Goal: Task Accomplishment & Management: Use online tool/utility

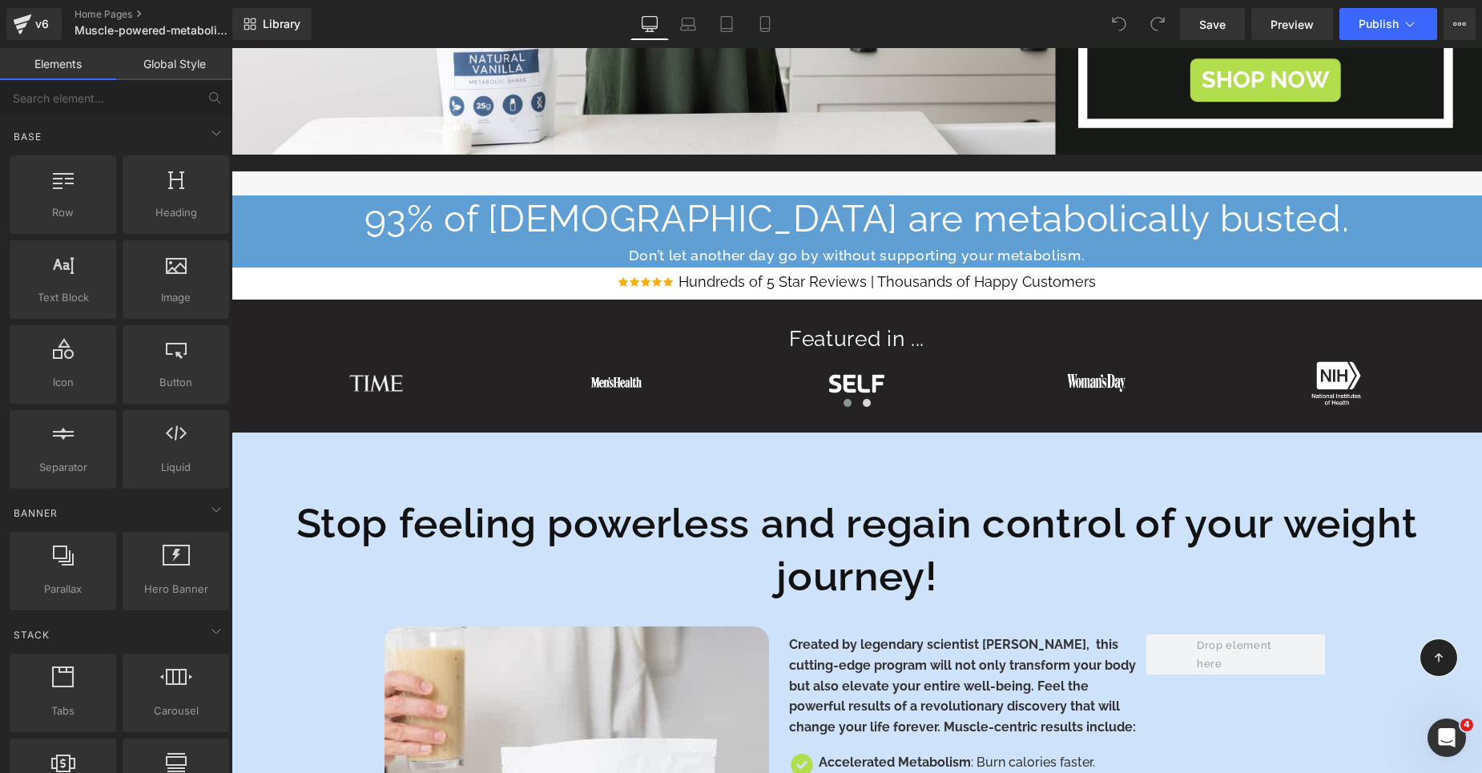
scroll to position [532, 0]
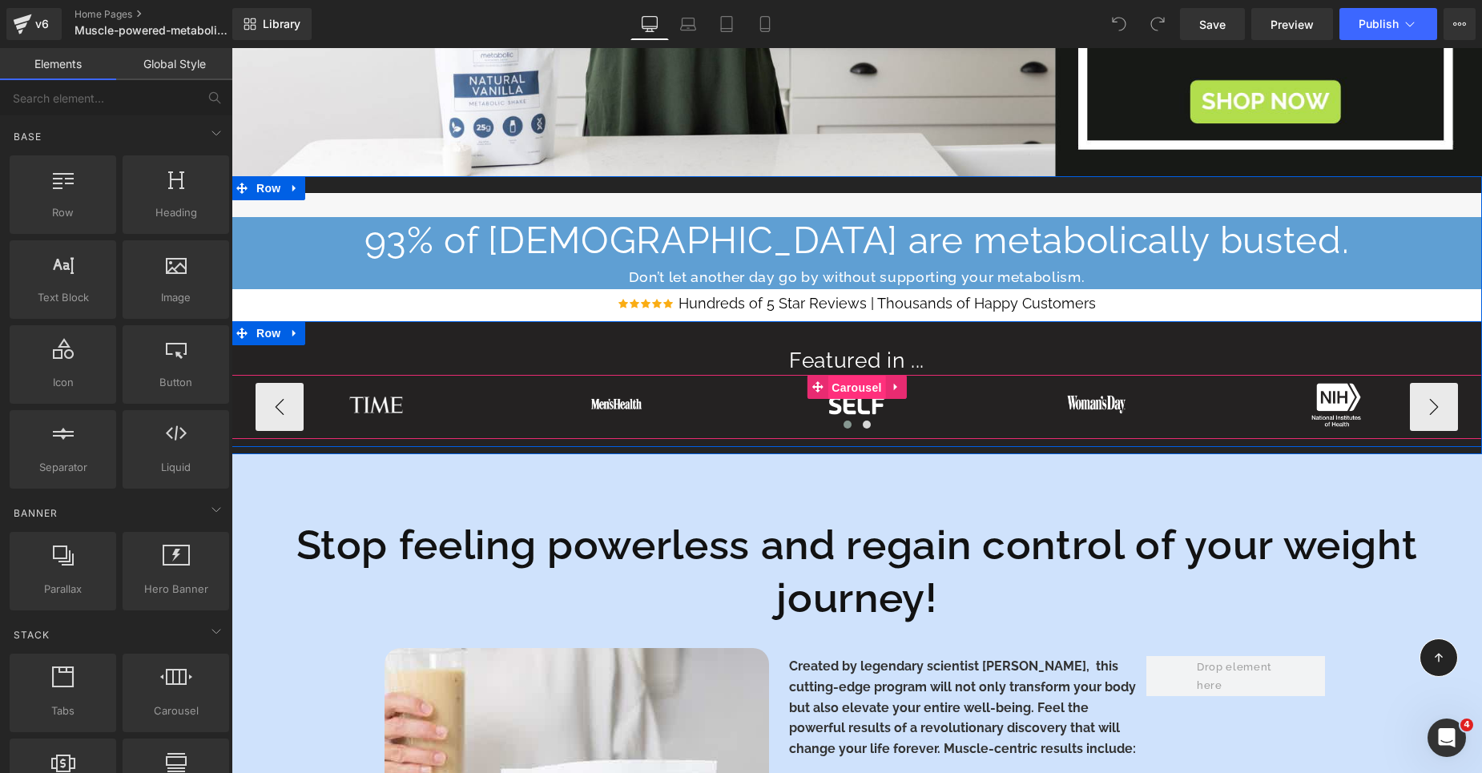
click at [853, 390] on span "Carousel" at bounding box center [857, 388] width 58 height 24
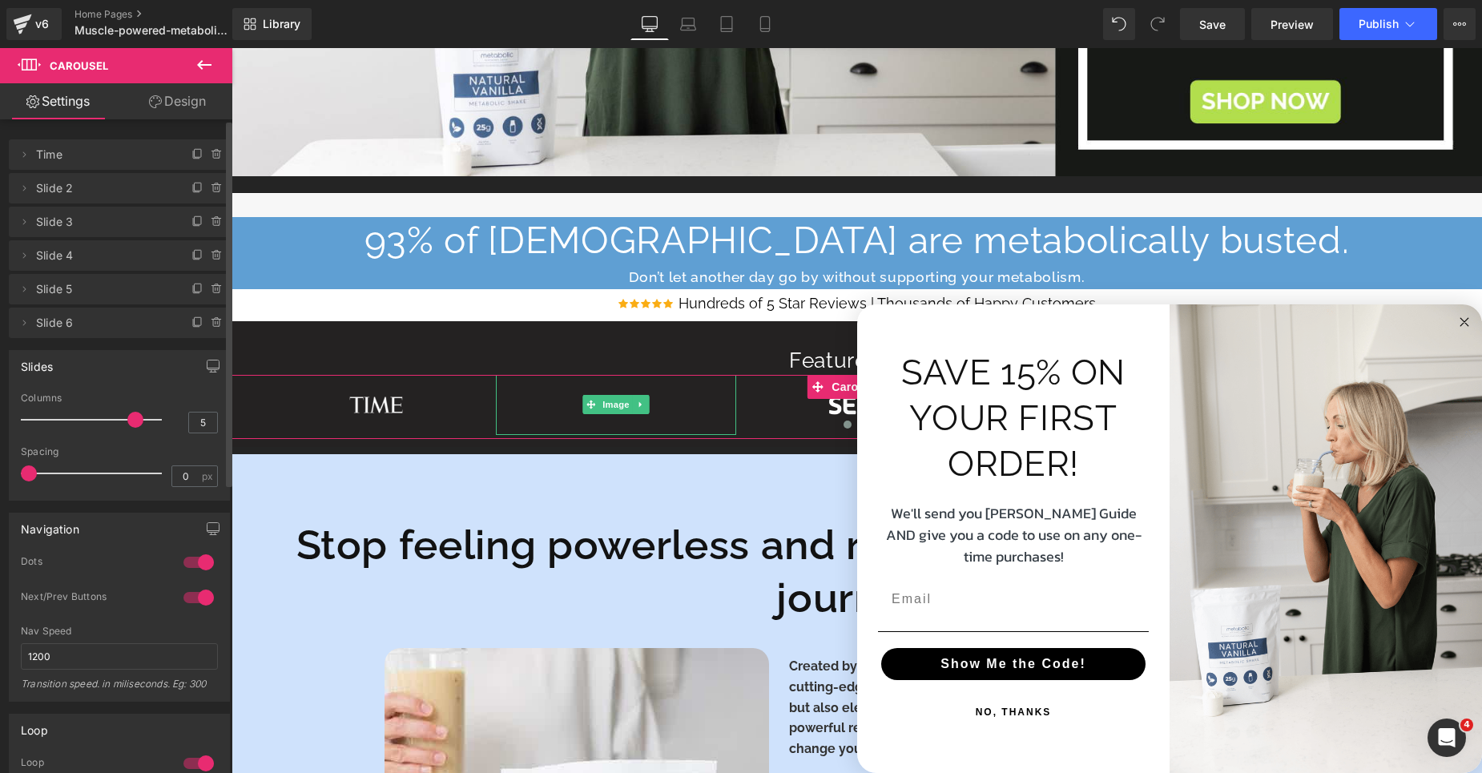
click at [146, 186] on span "Slide 2" at bounding box center [103, 188] width 135 height 30
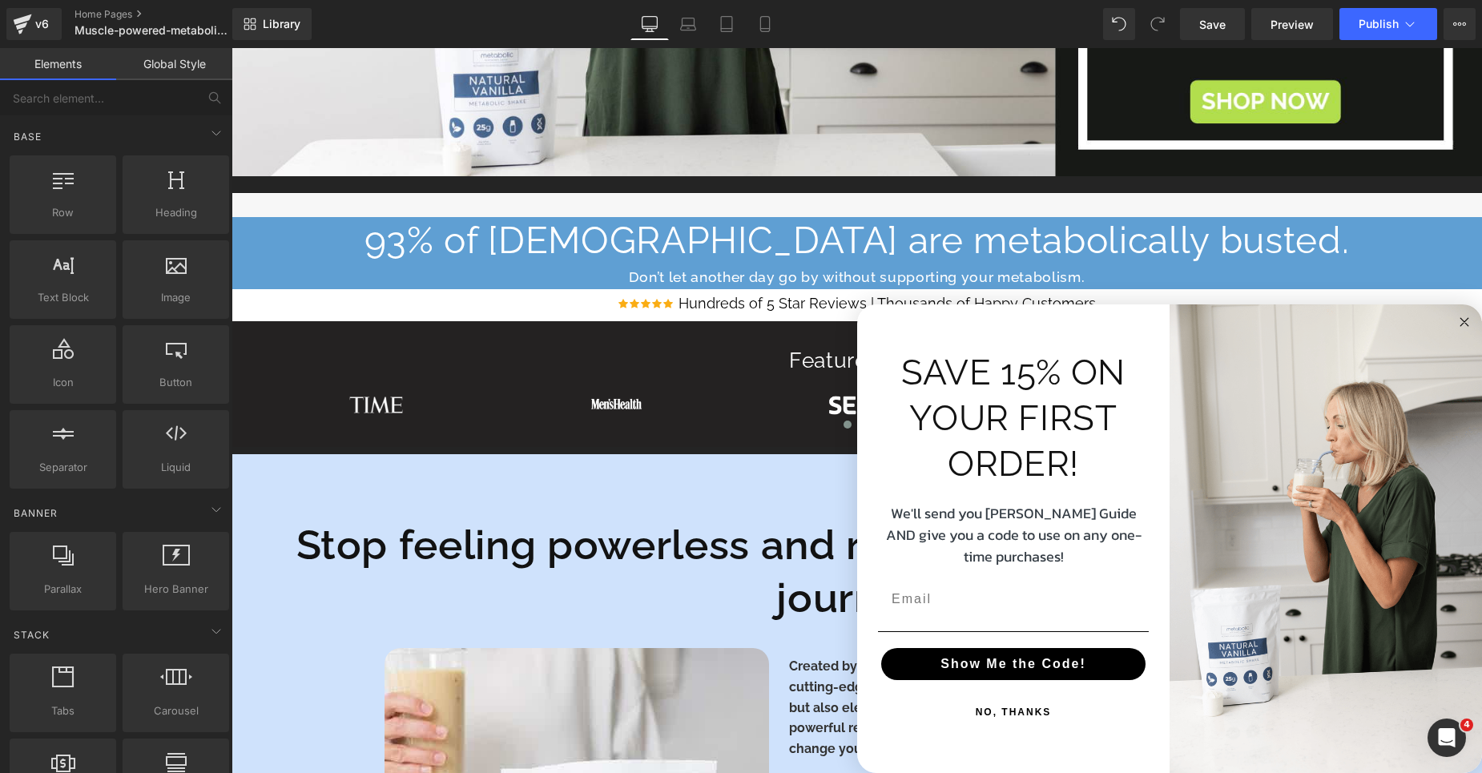
click at [1469, 323] on circle "Close dialog" at bounding box center [1465, 322] width 18 height 18
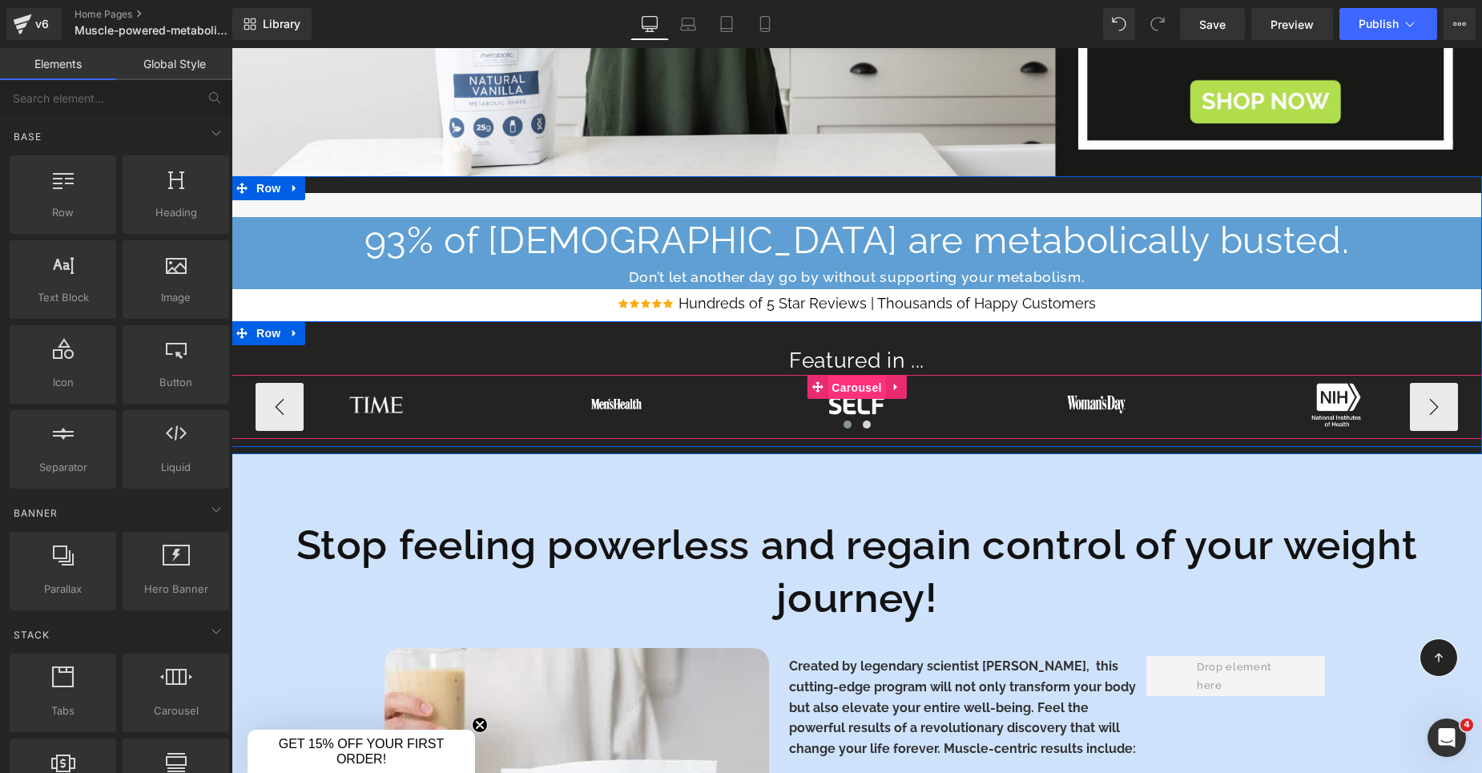
click at [851, 385] on span "Carousel" at bounding box center [857, 388] width 58 height 24
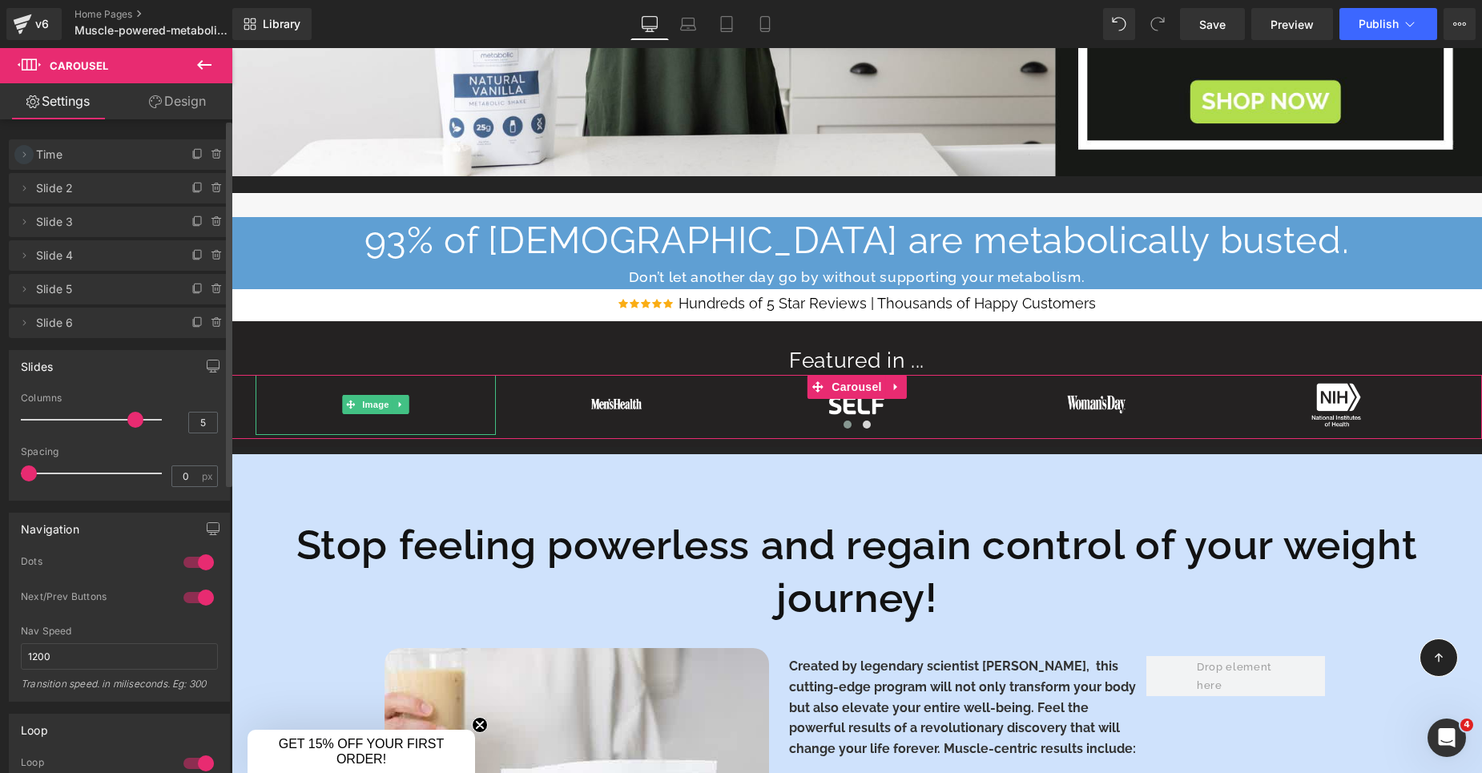
click at [22, 154] on icon at bounding box center [24, 154] width 13 height 13
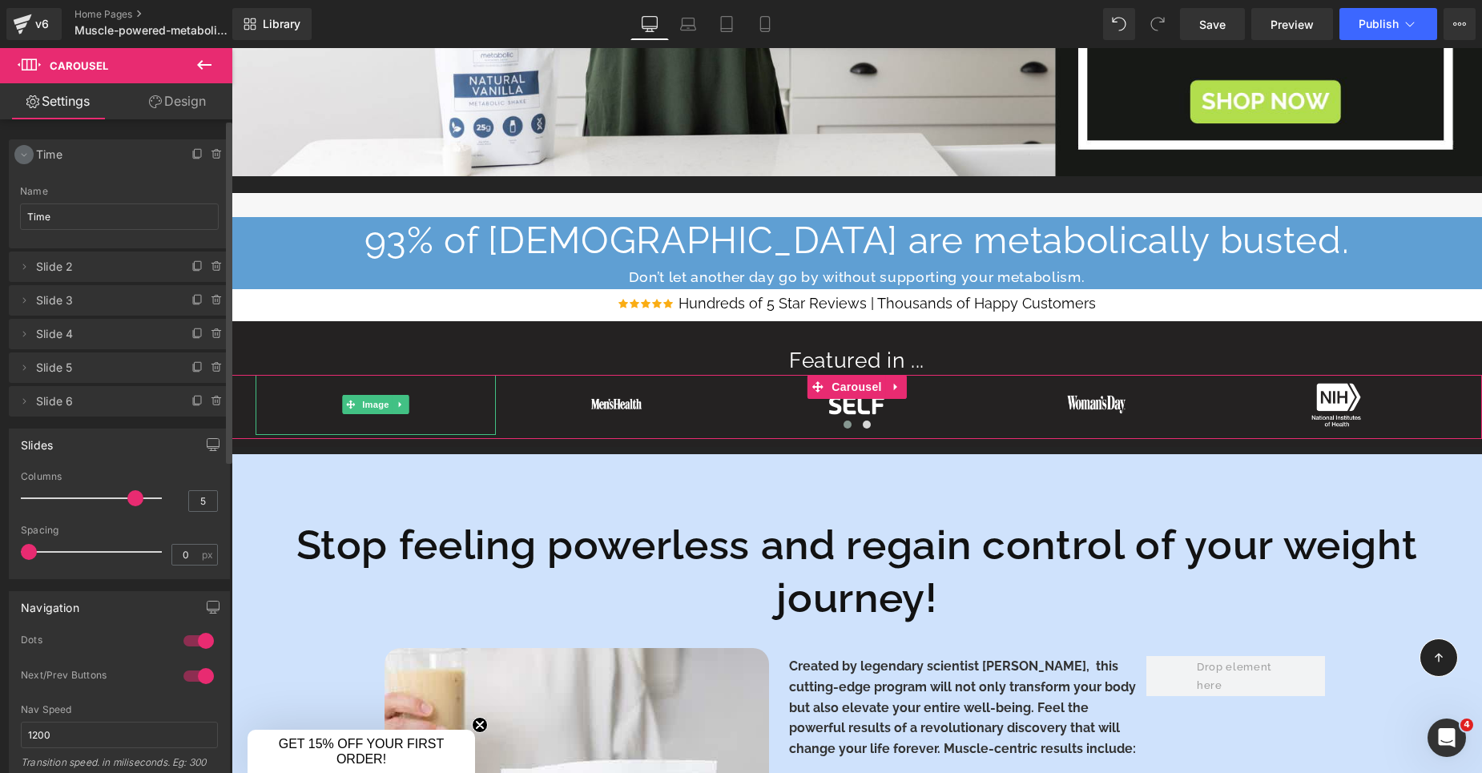
click at [22, 154] on icon at bounding box center [24, 154] width 13 height 13
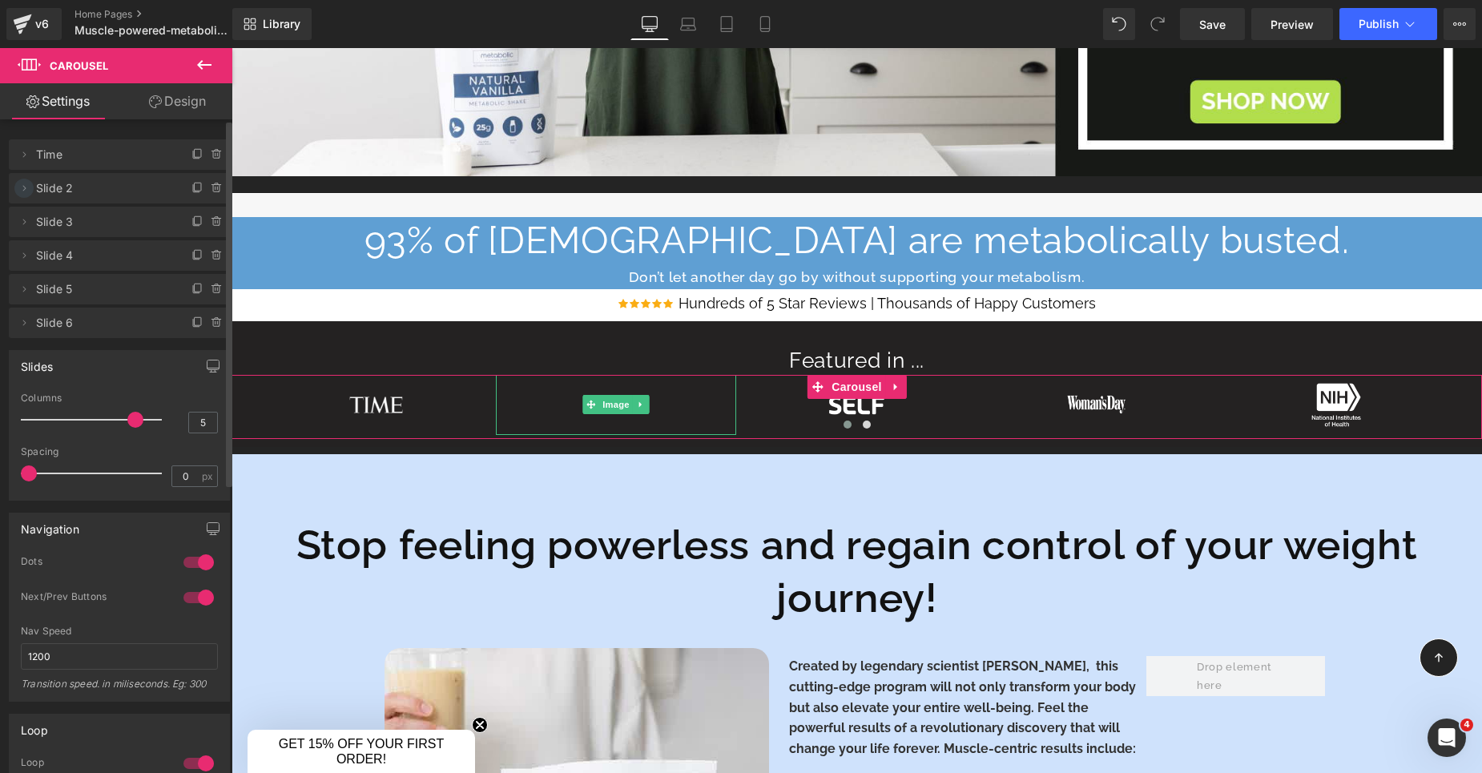
click at [24, 183] on icon at bounding box center [24, 188] width 13 height 13
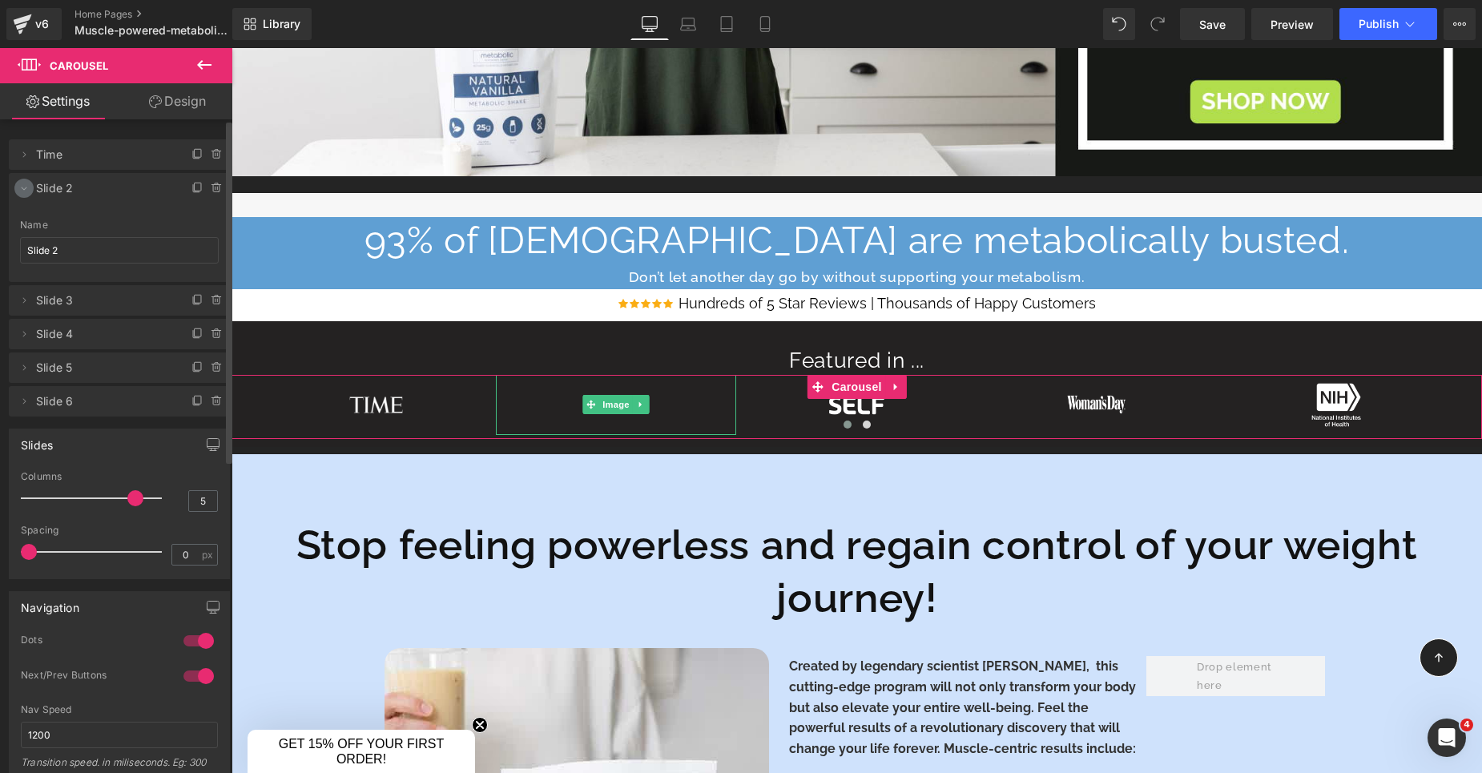
click at [24, 183] on icon at bounding box center [24, 188] width 13 height 13
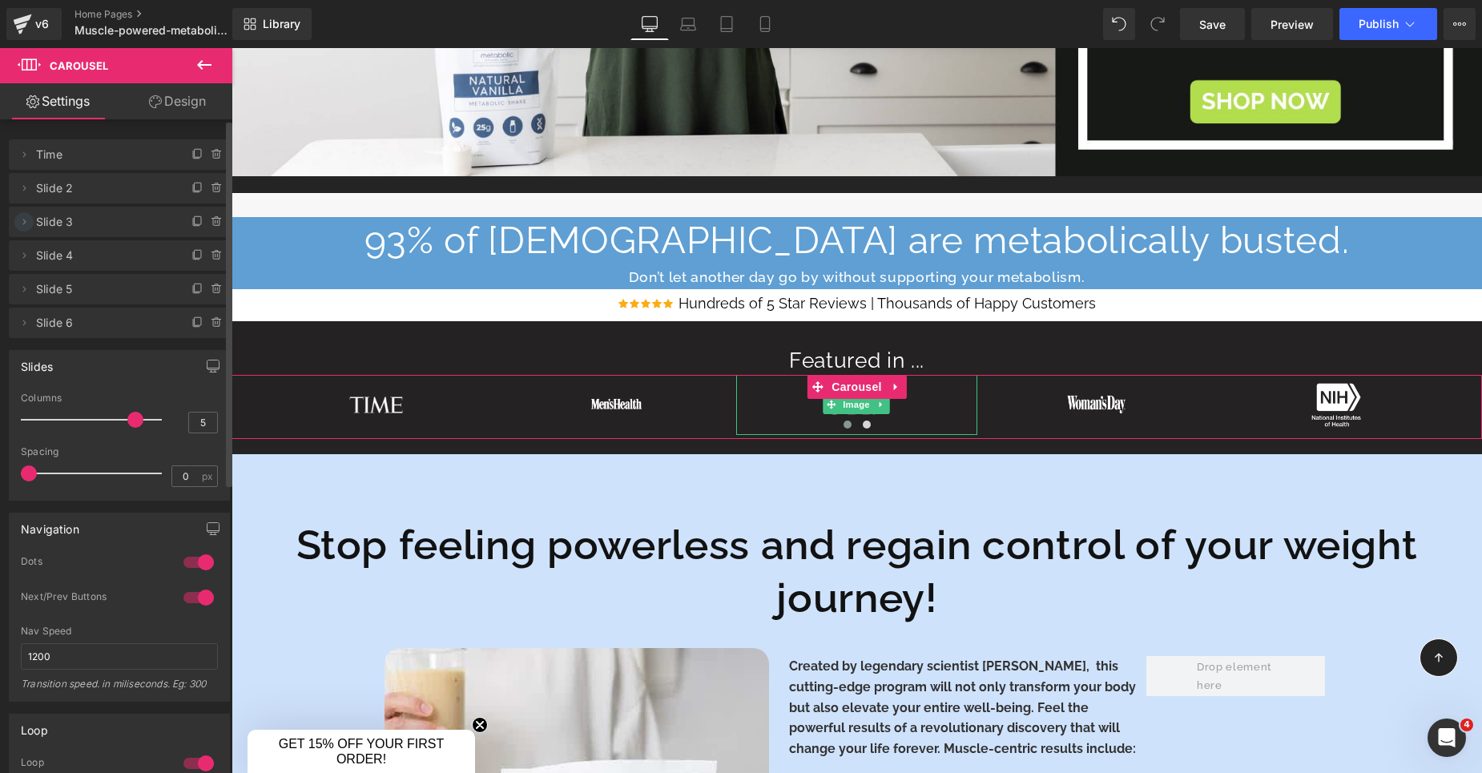
click at [26, 220] on icon at bounding box center [24, 222] width 13 height 13
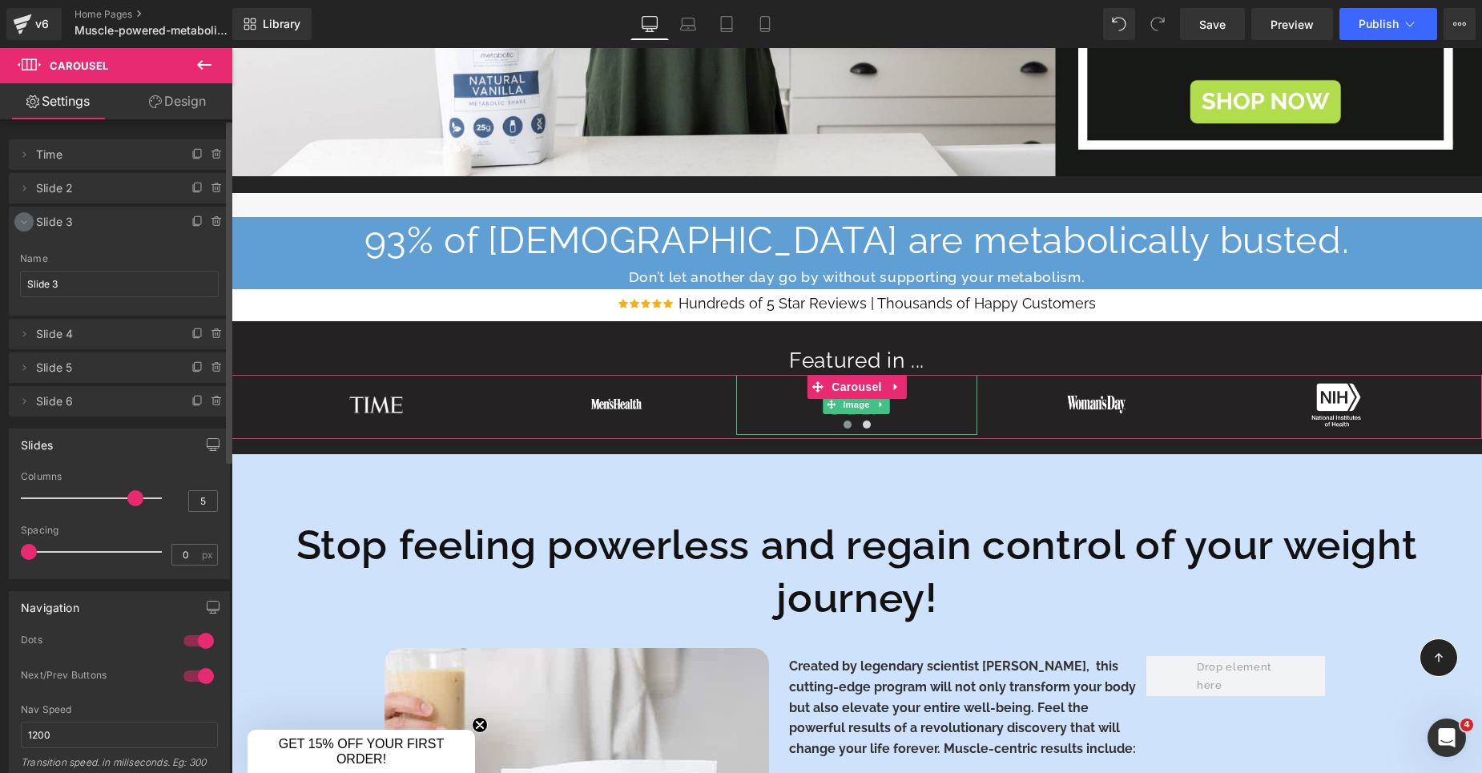
click at [26, 220] on icon at bounding box center [24, 222] width 13 height 13
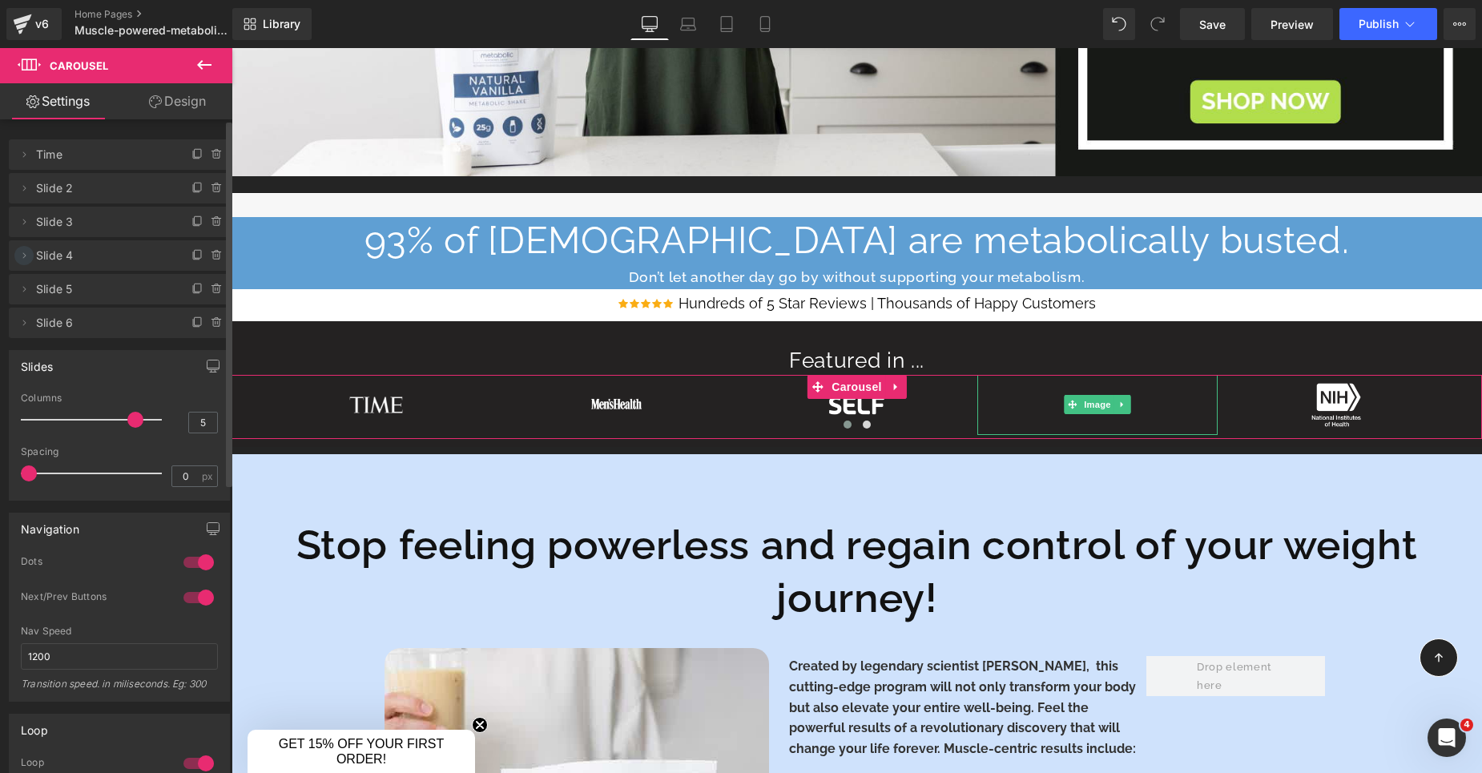
click at [26, 252] on icon at bounding box center [24, 255] width 13 height 13
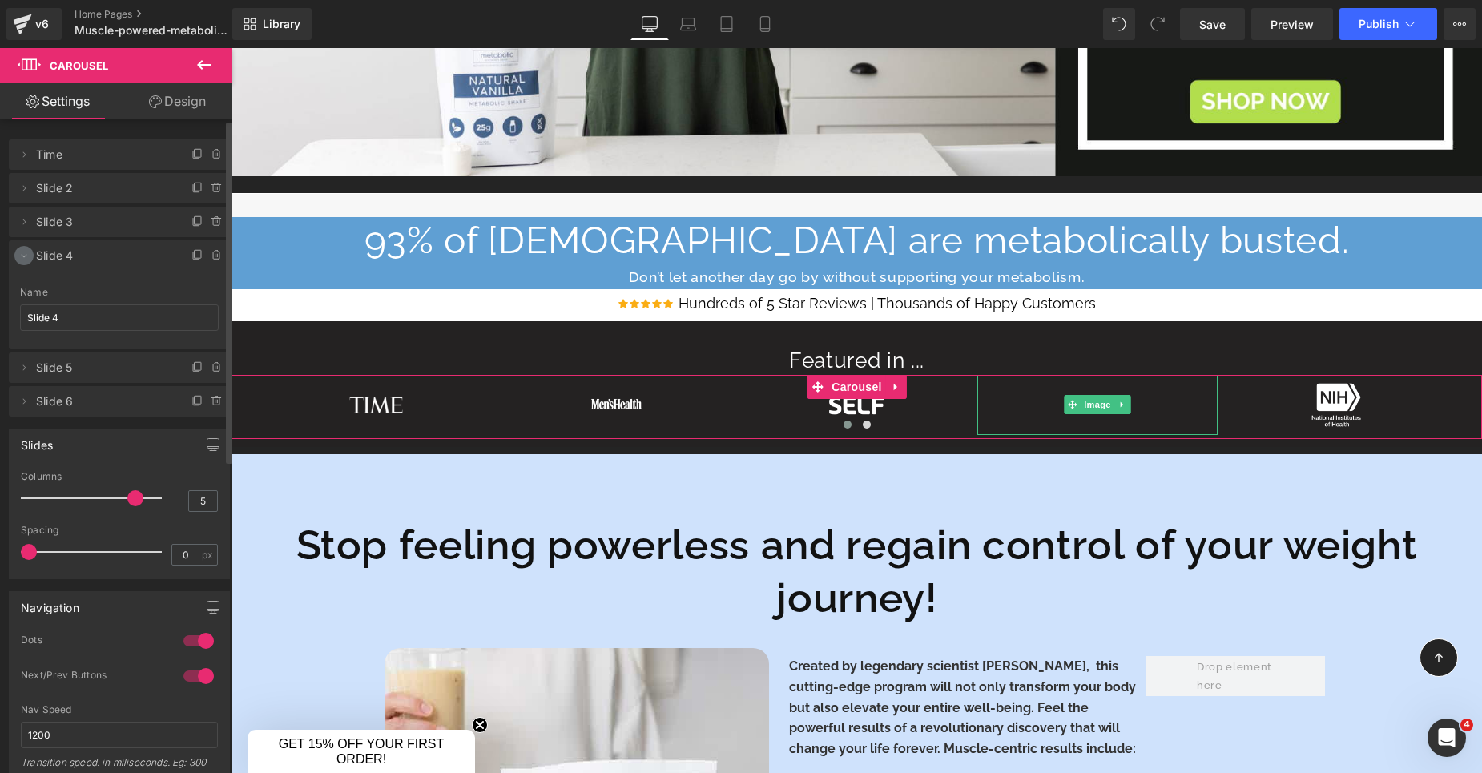
click at [26, 252] on icon at bounding box center [24, 255] width 13 height 13
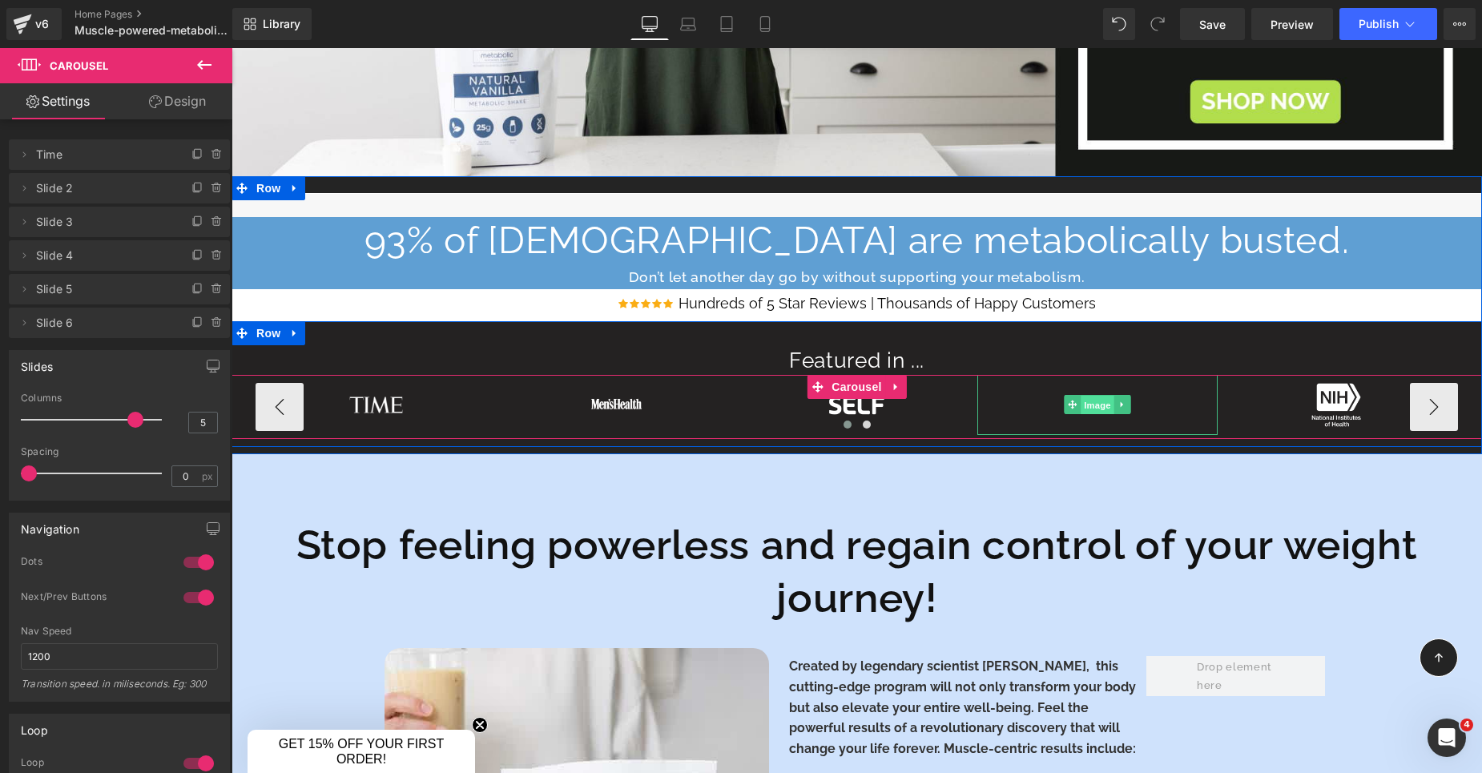
click at [1095, 410] on span "Image" at bounding box center [1098, 405] width 34 height 19
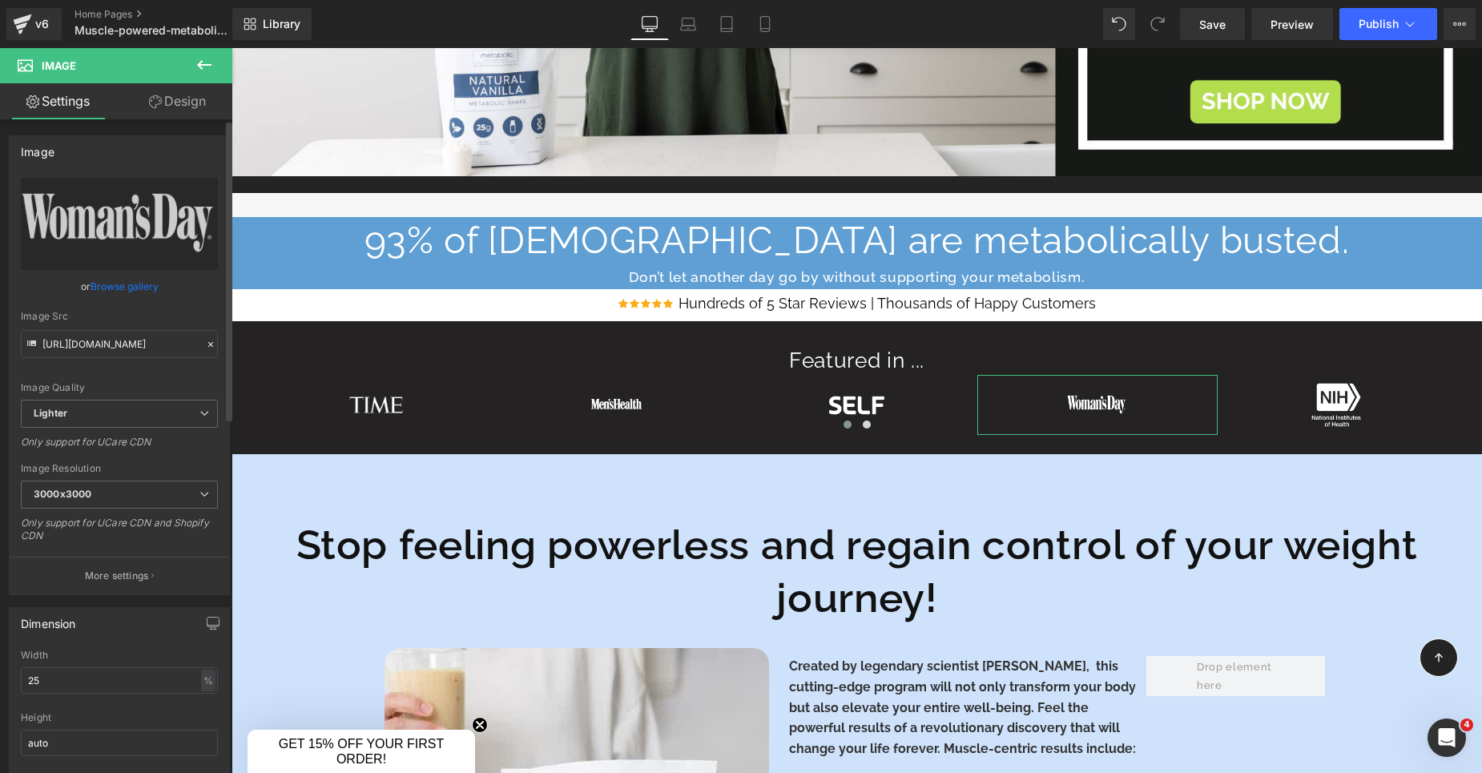
click at [119, 287] on link "Browse gallery" at bounding box center [125, 286] width 68 height 28
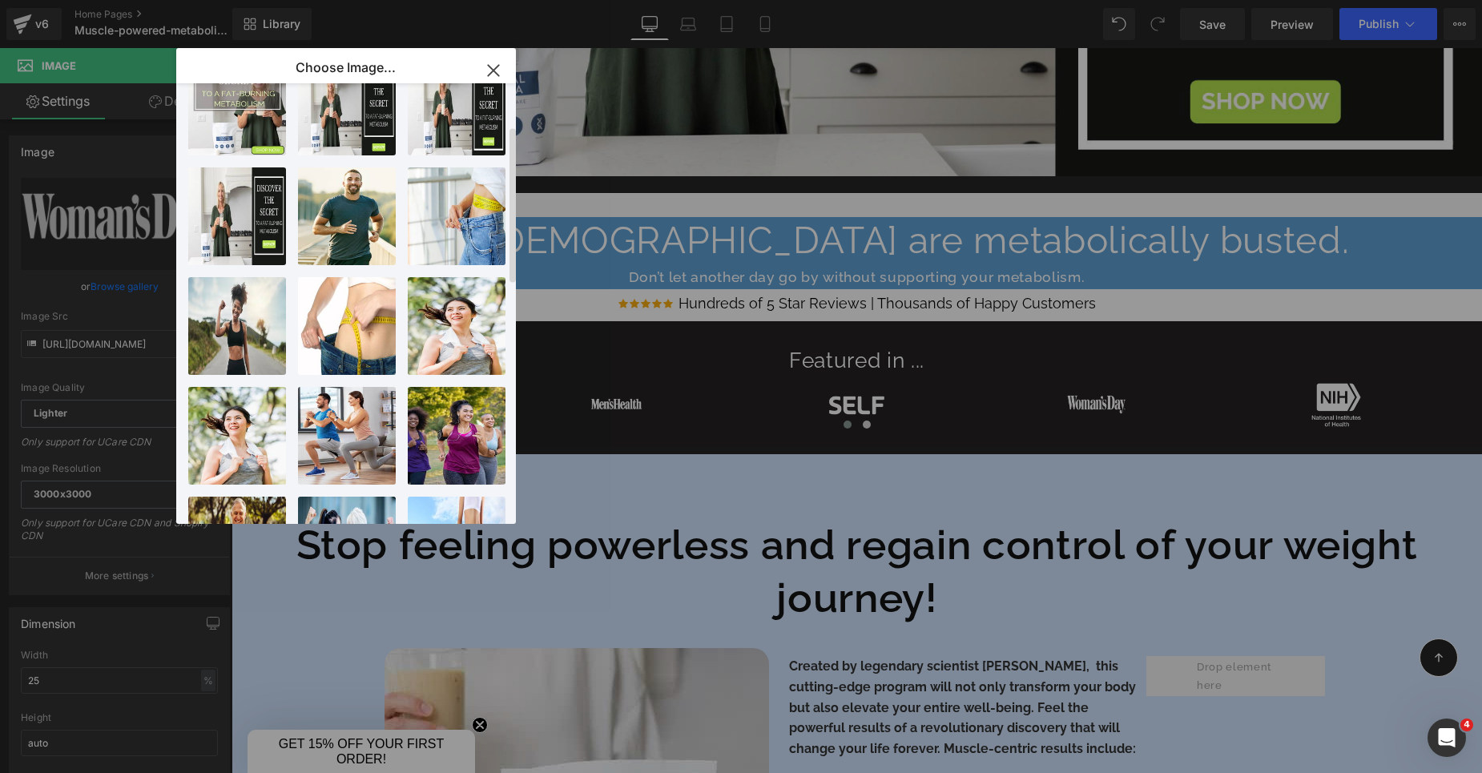
scroll to position [0, 0]
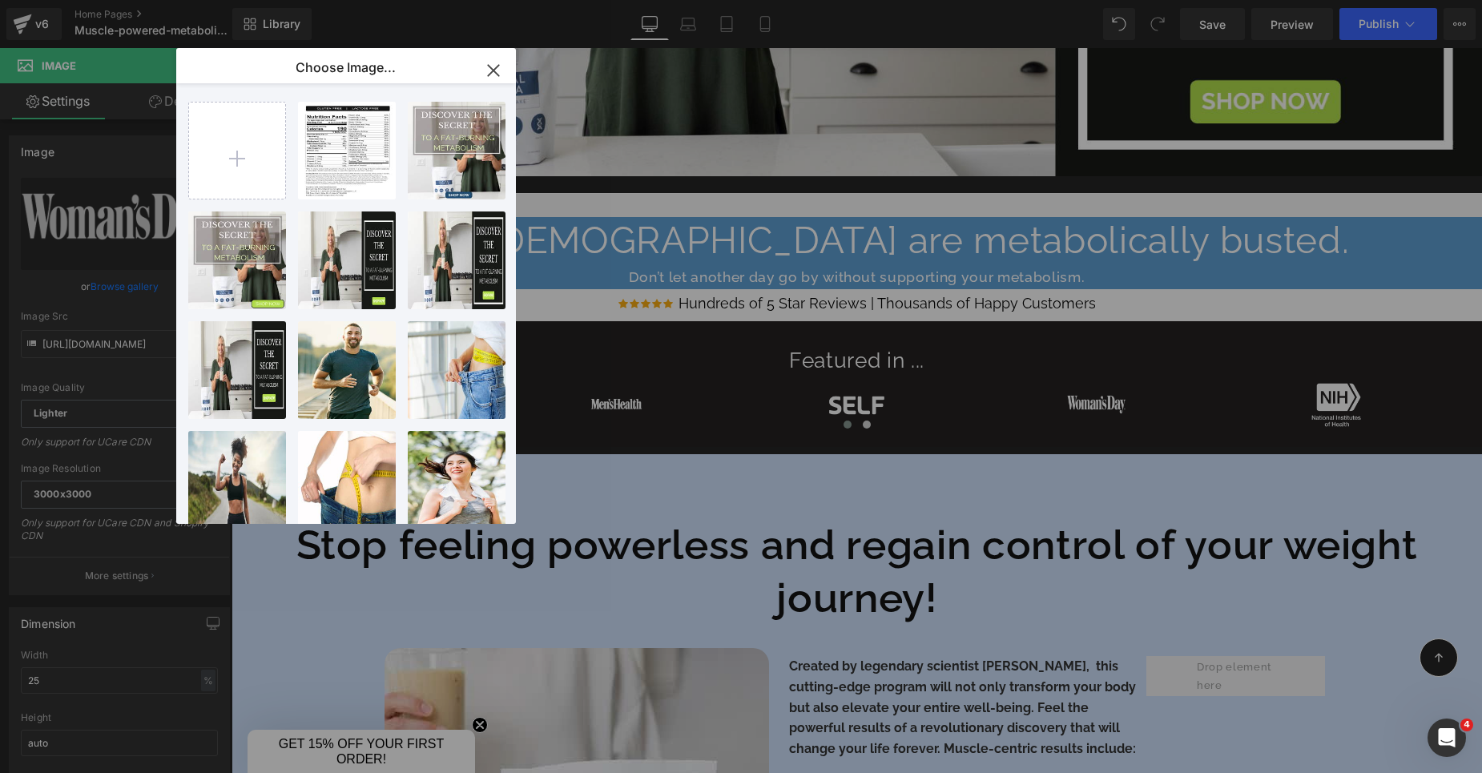
click at [498, 67] on icon "button" at bounding box center [494, 71] width 26 height 26
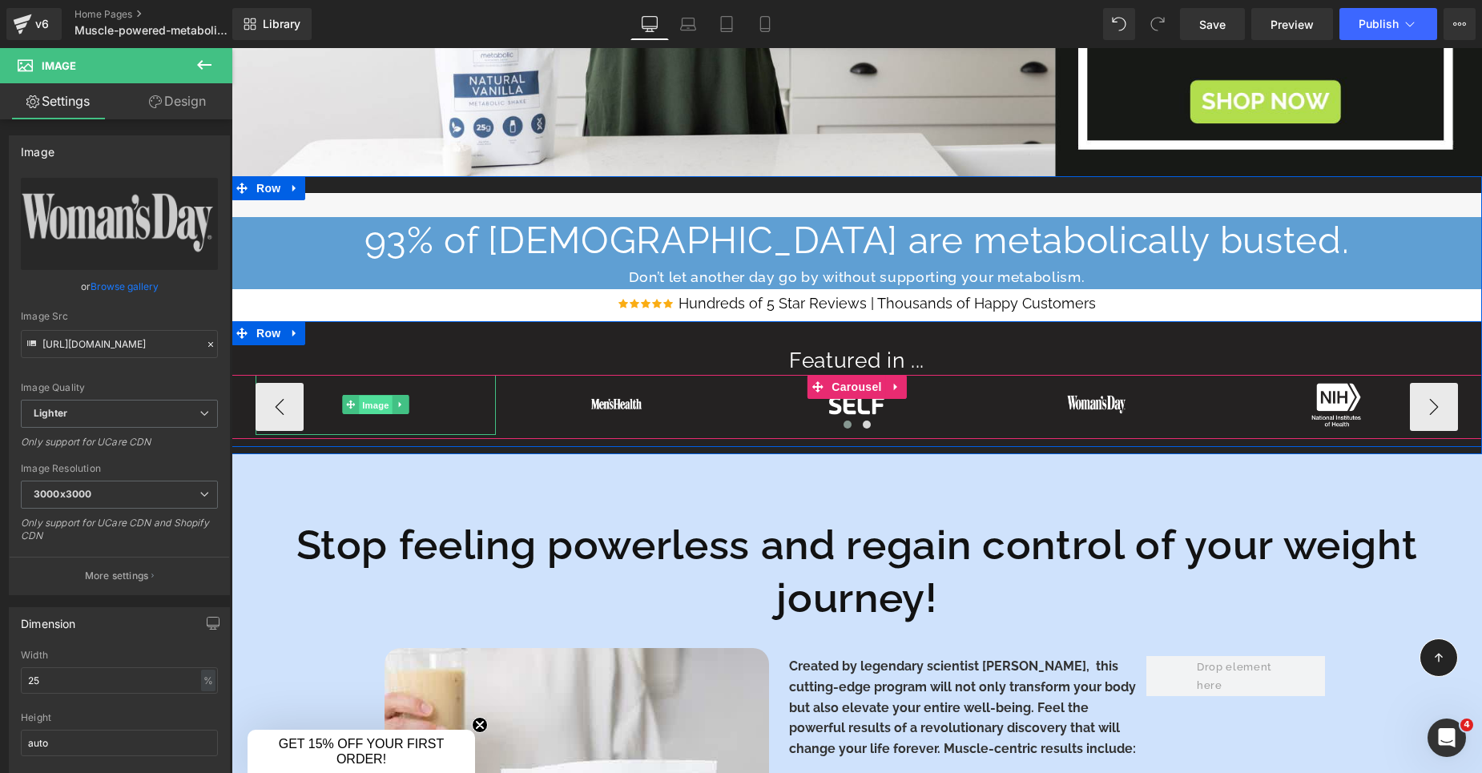
click at [376, 407] on span "Image" at bounding box center [376, 405] width 34 height 19
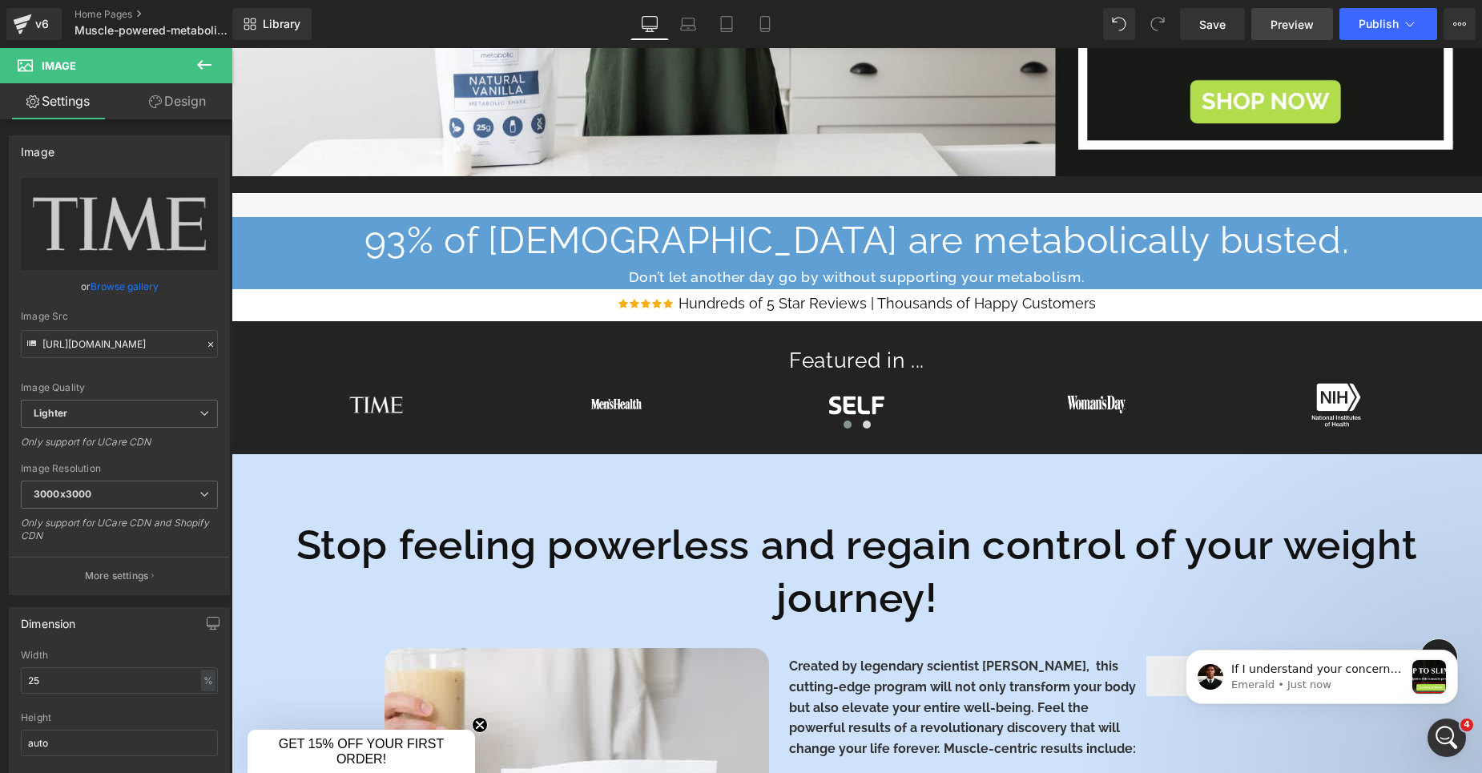
click at [1306, 24] on span "Preview" at bounding box center [1292, 24] width 43 height 17
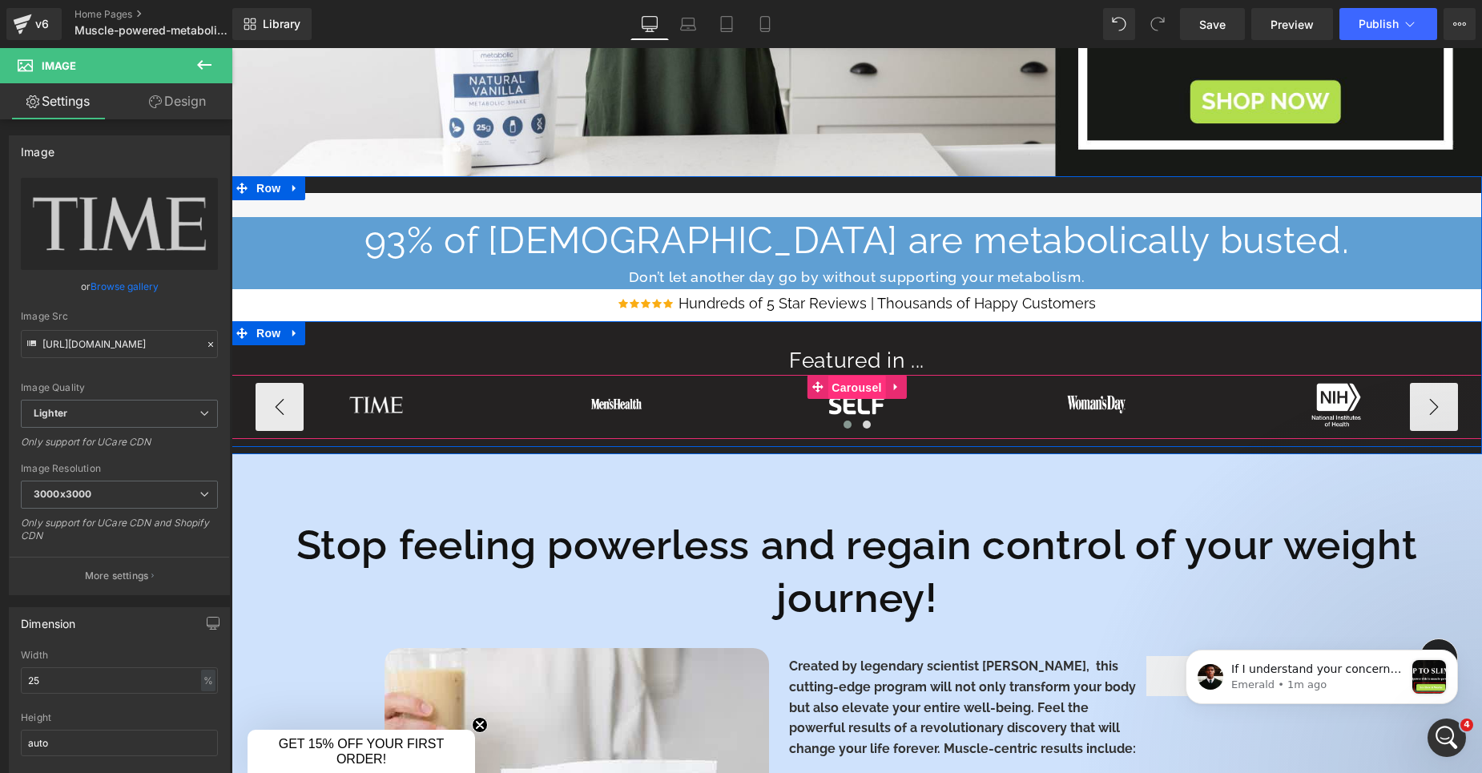
click at [856, 384] on span "Carousel" at bounding box center [857, 388] width 58 height 24
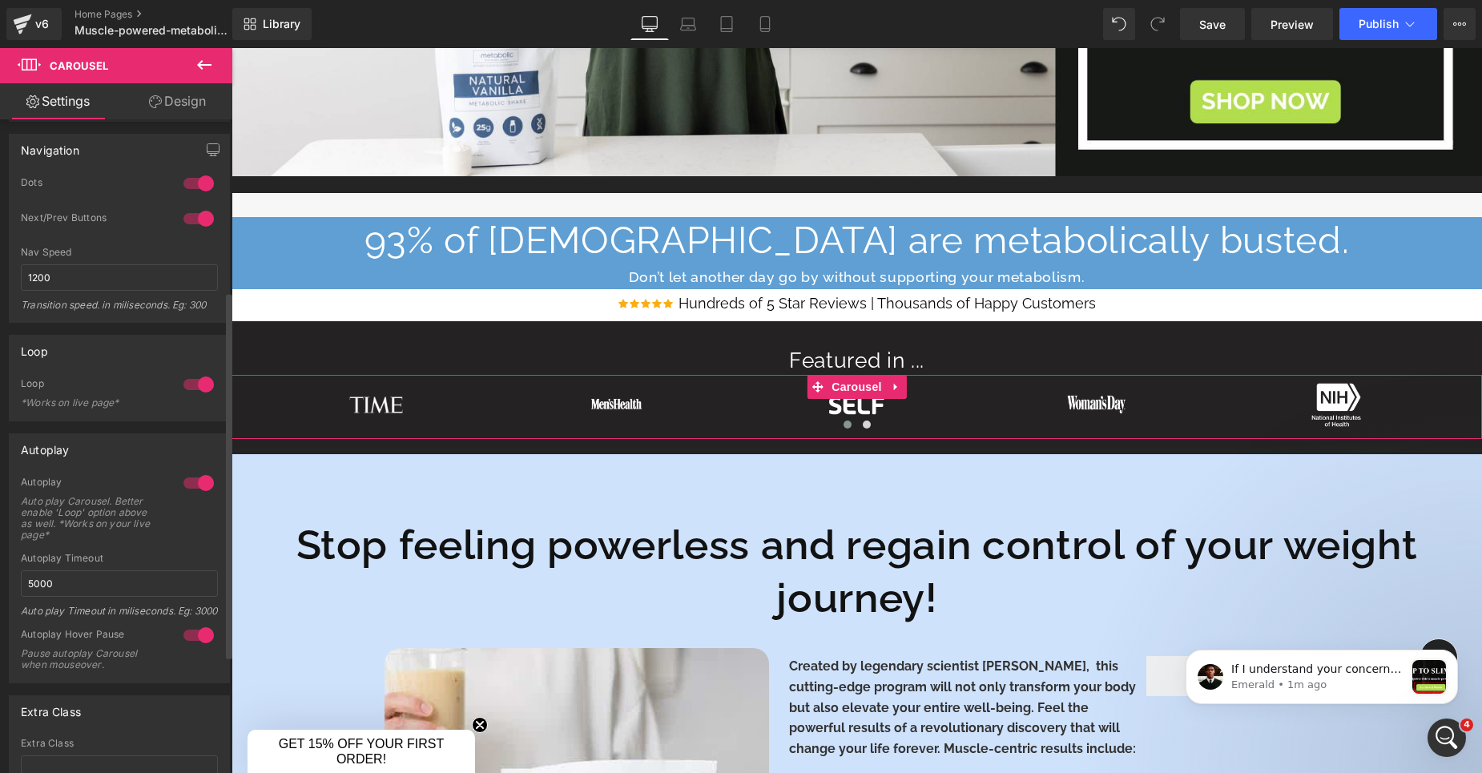
scroll to position [517, 0]
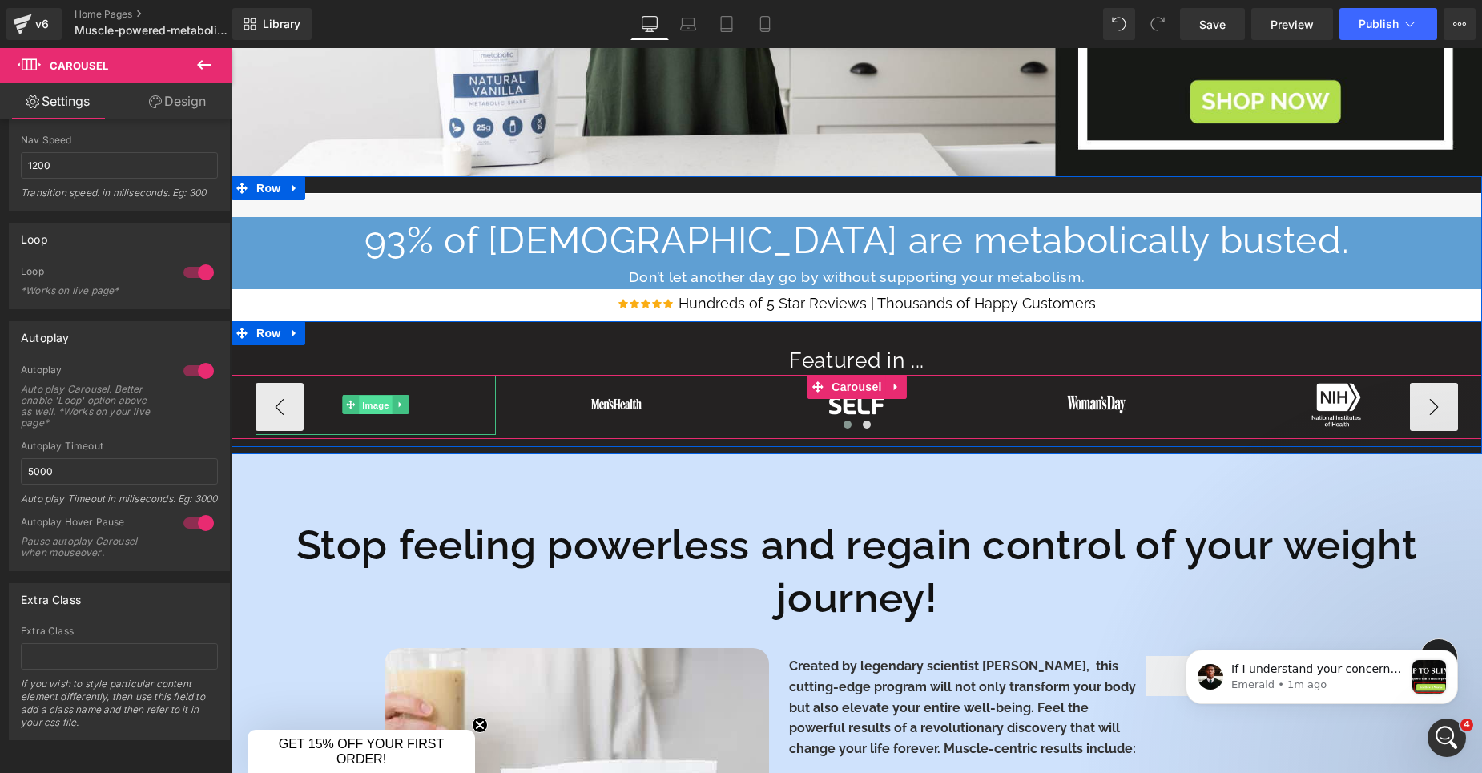
click at [369, 405] on span "Image" at bounding box center [376, 405] width 34 height 19
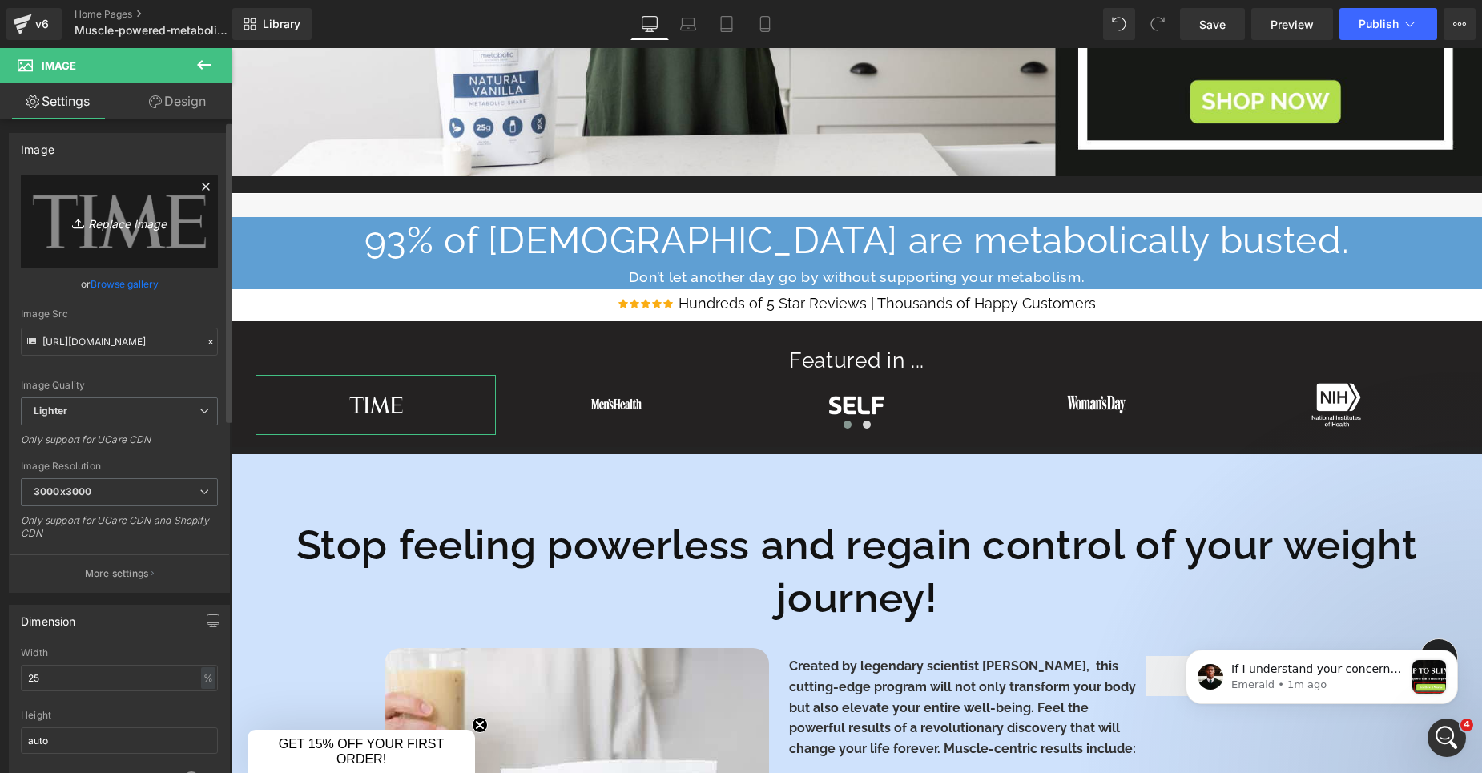
scroll to position [6, 0]
click at [114, 241] on link "Replace Image" at bounding box center [119, 217] width 197 height 92
click at [111, 235] on link "Replace Image" at bounding box center [119, 217] width 197 height 92
click at [123, 342] on input "[URL][DOMAIN_NAME]" at bounding box center [119, 338] width 197 height 28
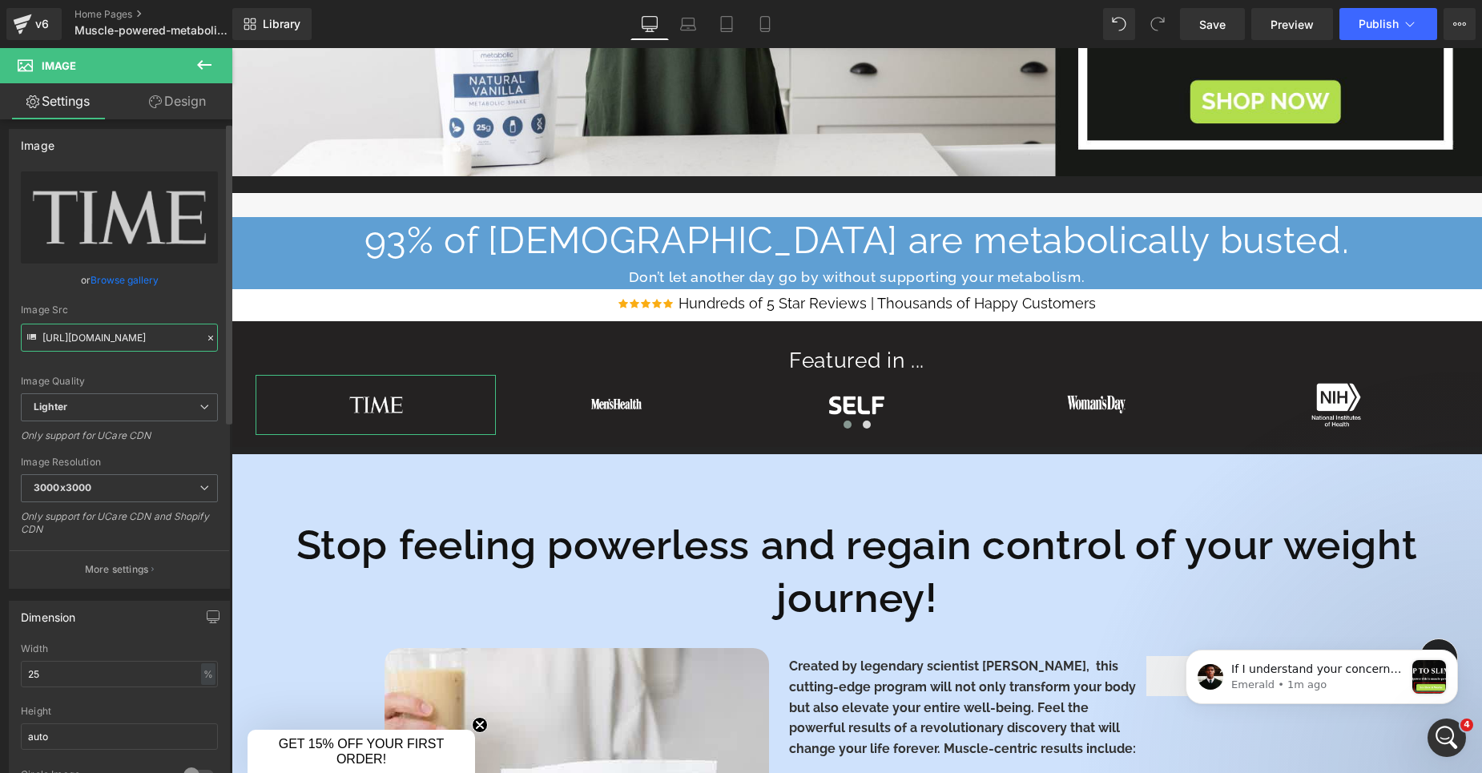
click at [123, 342] on input "[URL][DOMAIN_NAME]" at bounding box center [119, 338] width 197 height 28
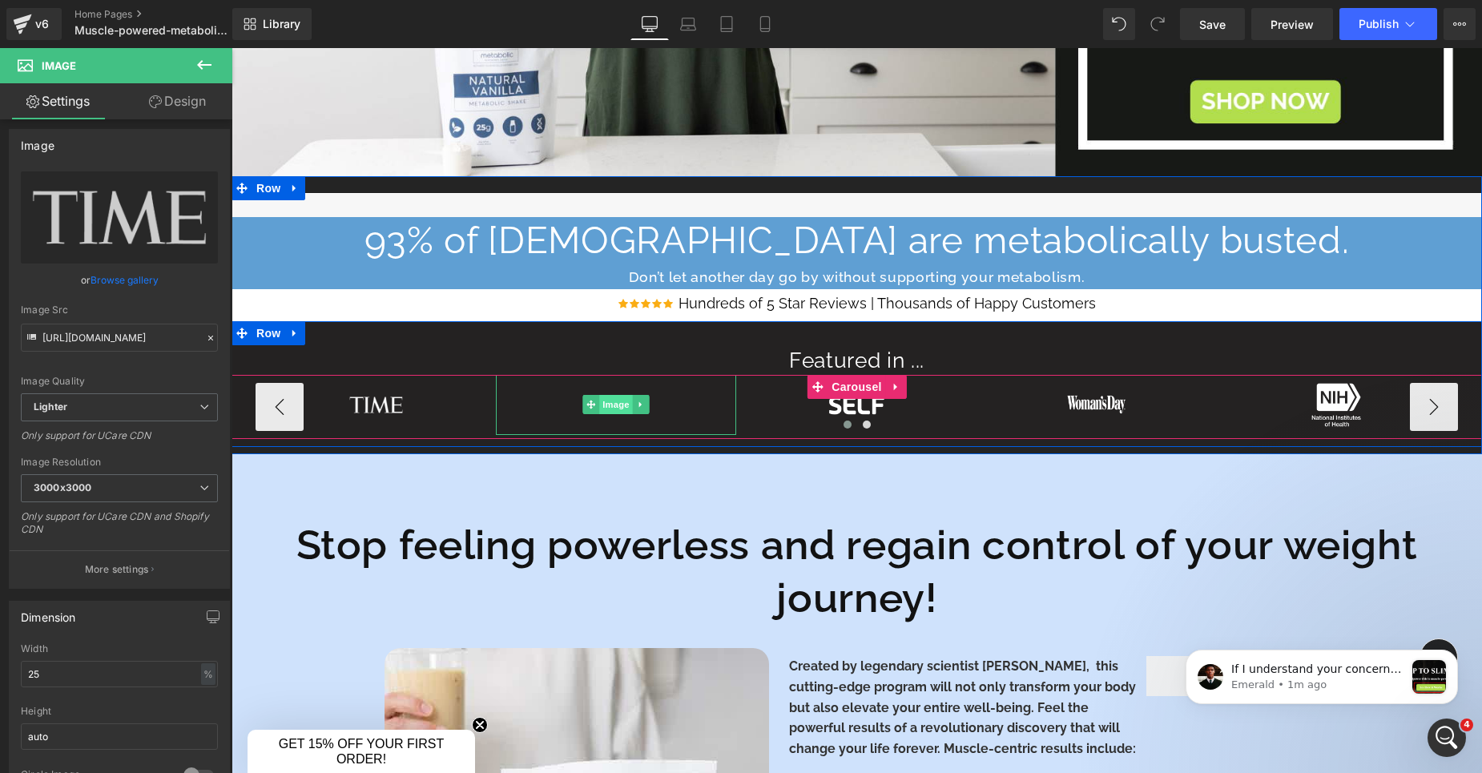
click at [627, 407] on span "Image" at bounding box center [616, 404] width 34 height 19
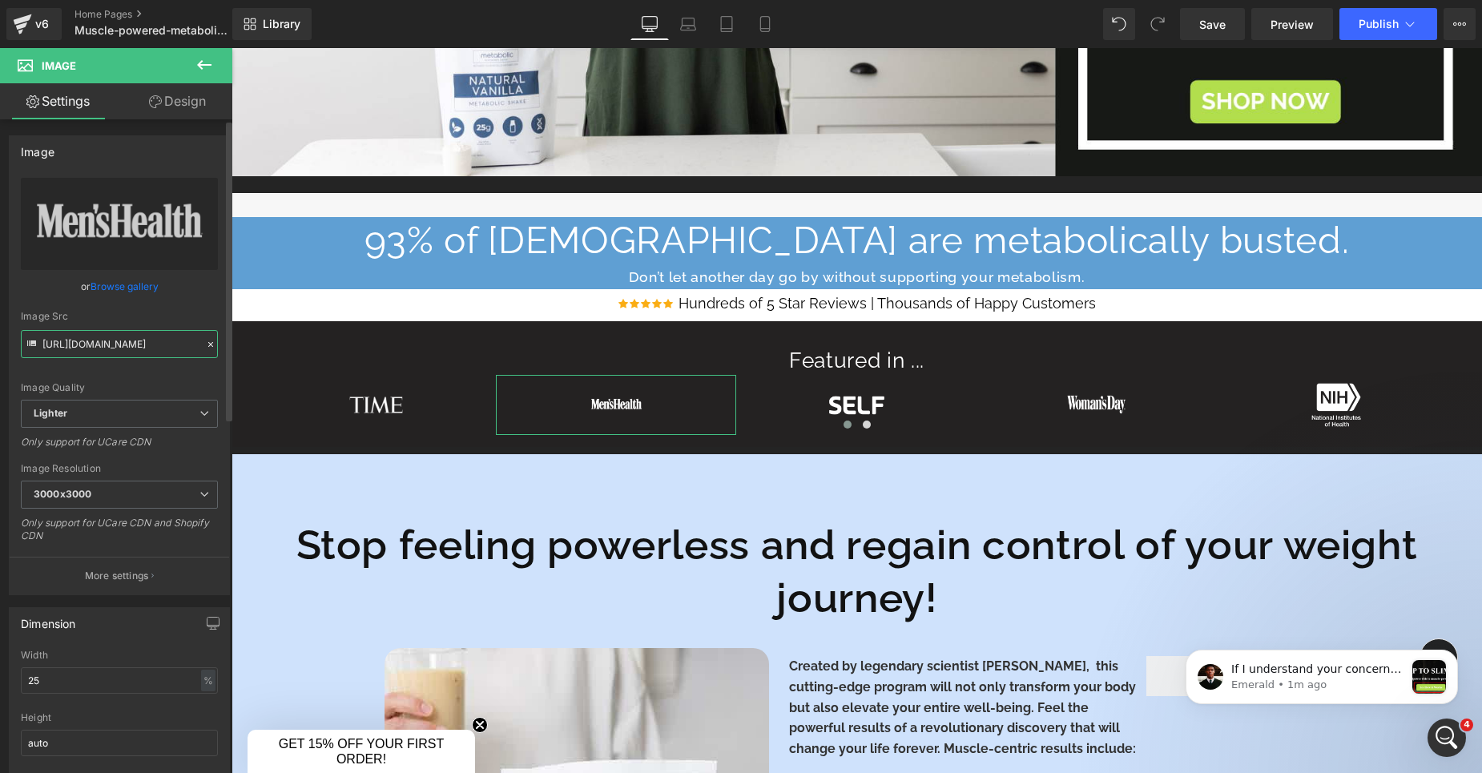
click at [95, 351] on input "[URL][DOMAIN_NAME]" at bounding box center [119, 344] width 197 height 28
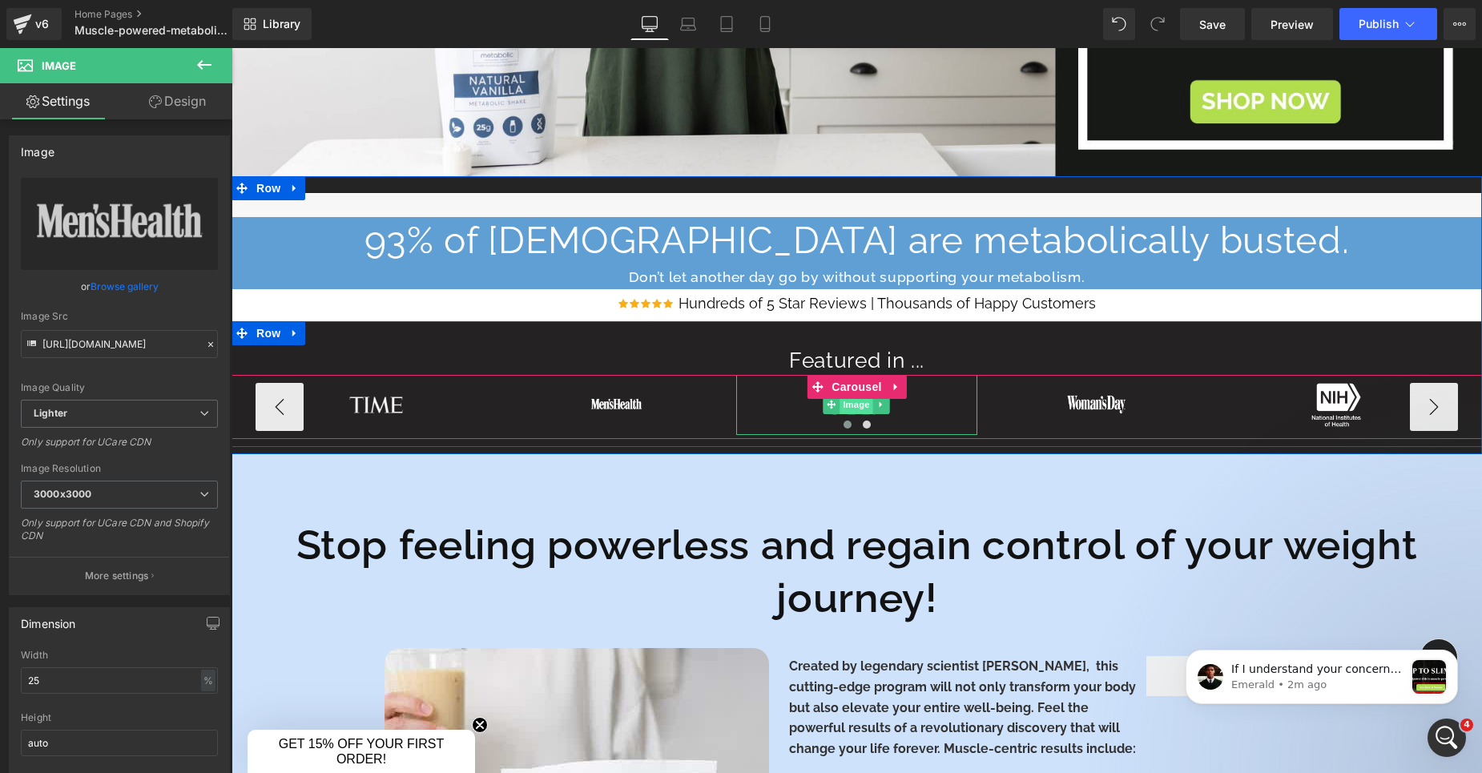
click at [854, 405] on span "Image" at bounding box center [857, 404] width 34 height 19
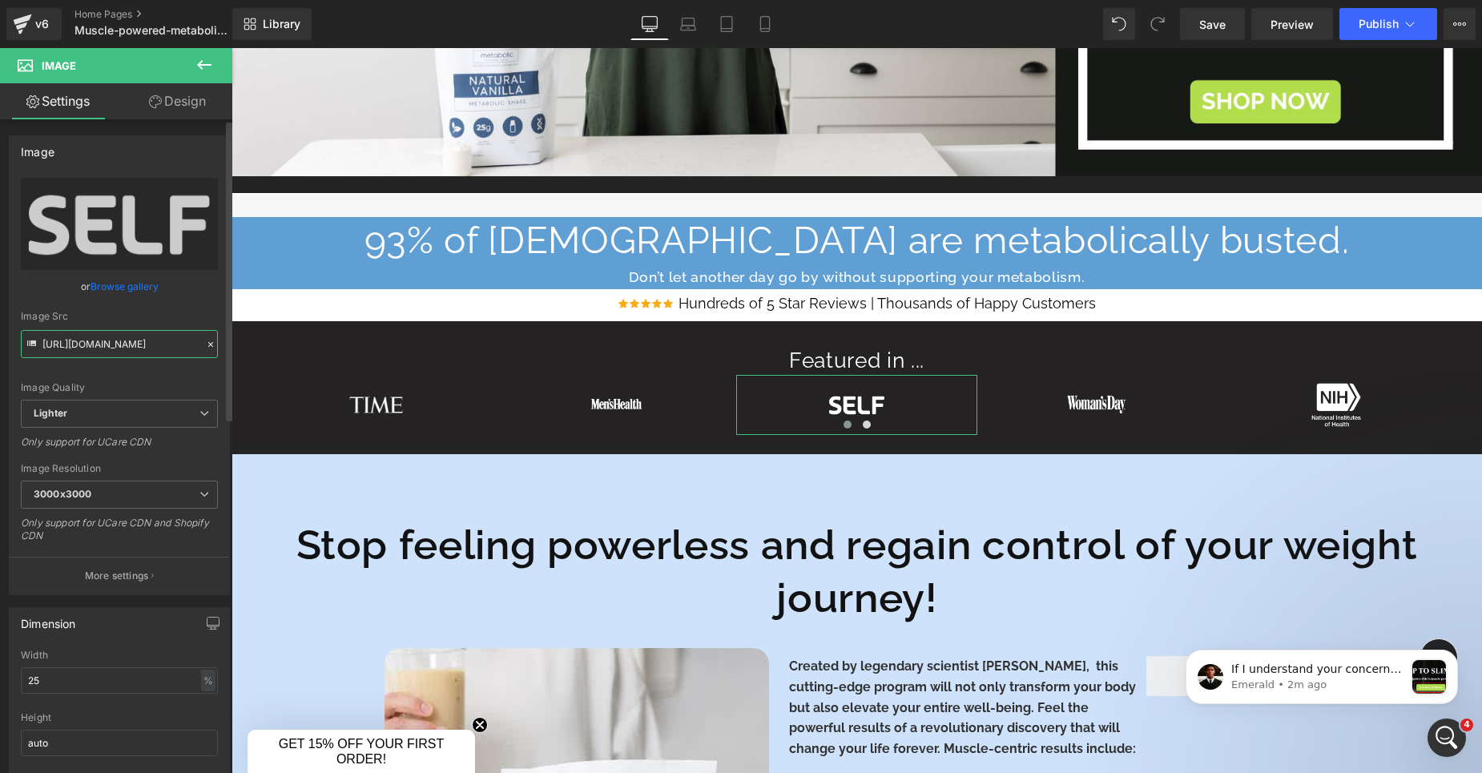
click at [111, 344] on input "[URL][DOMAIN_NAME]" at bounding box center [119, 344] width 197 height 28
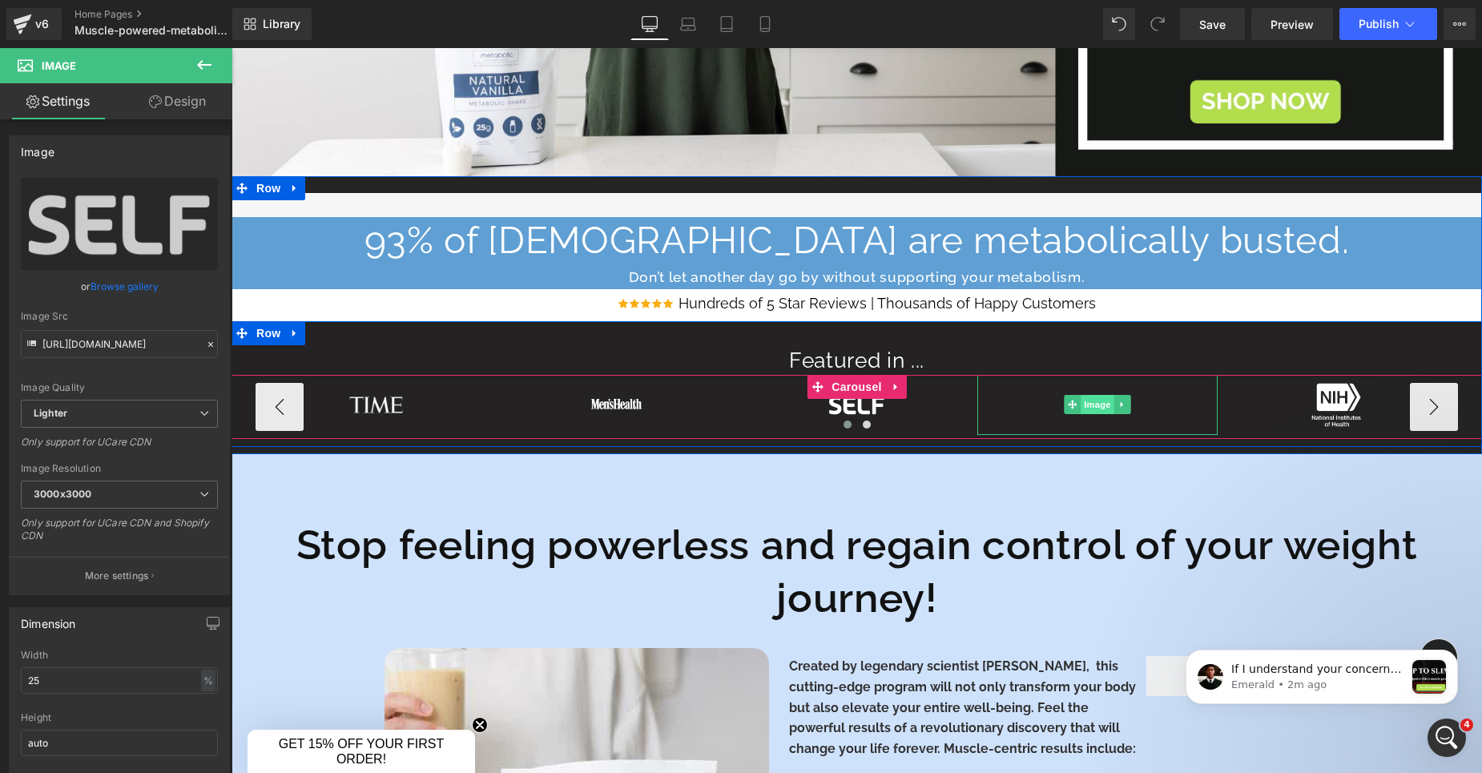
click at [1090, 409] on span "Image" at bounding box center [1098, 404] width 34 height 19
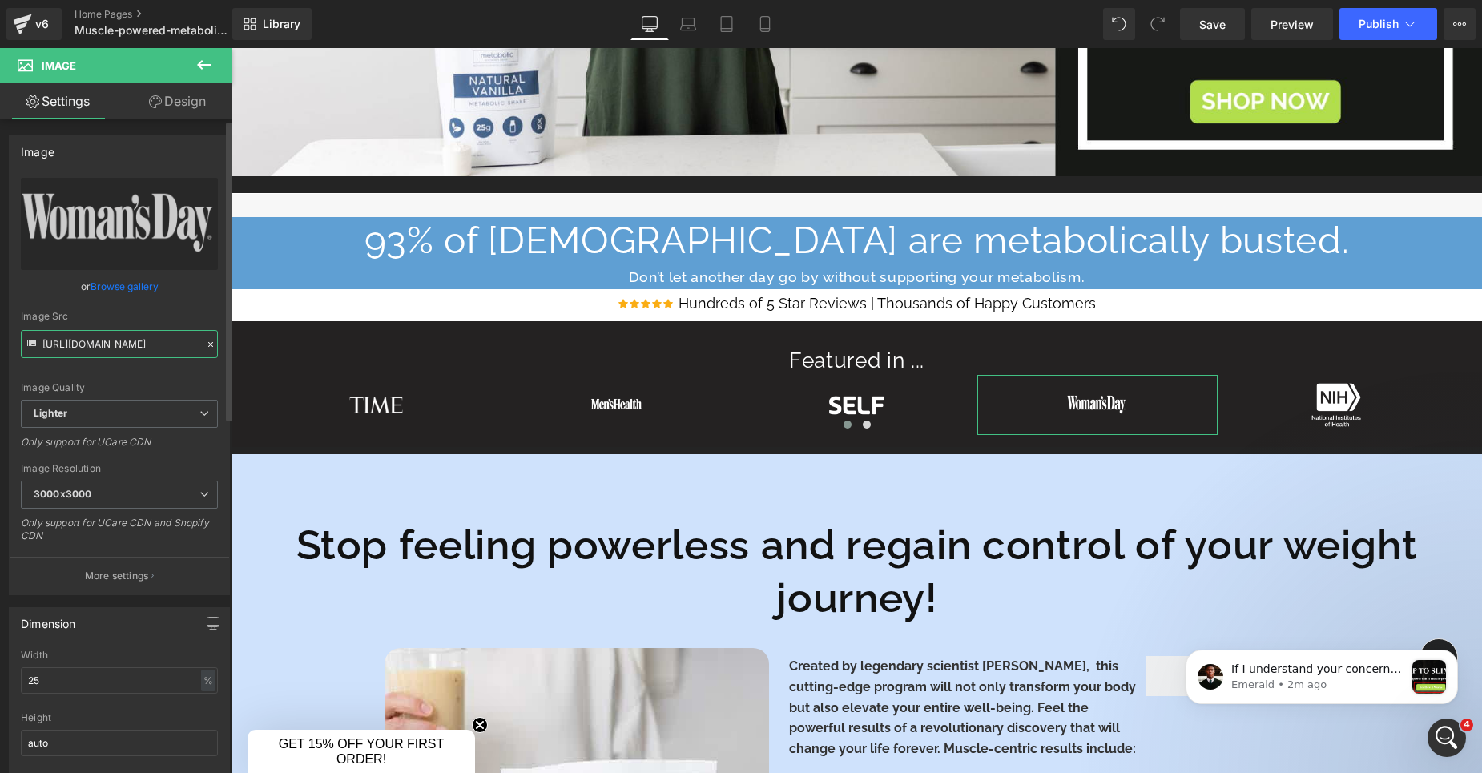
click at [125, 337] on input "[URL][DOMAIN_NAME]" at bounding box center [119, 344] width 197 height 28
click at [124, 337] on input "[URL][DOMAIN_NAME]" at bounding box center [119, 344] width 197 height 28
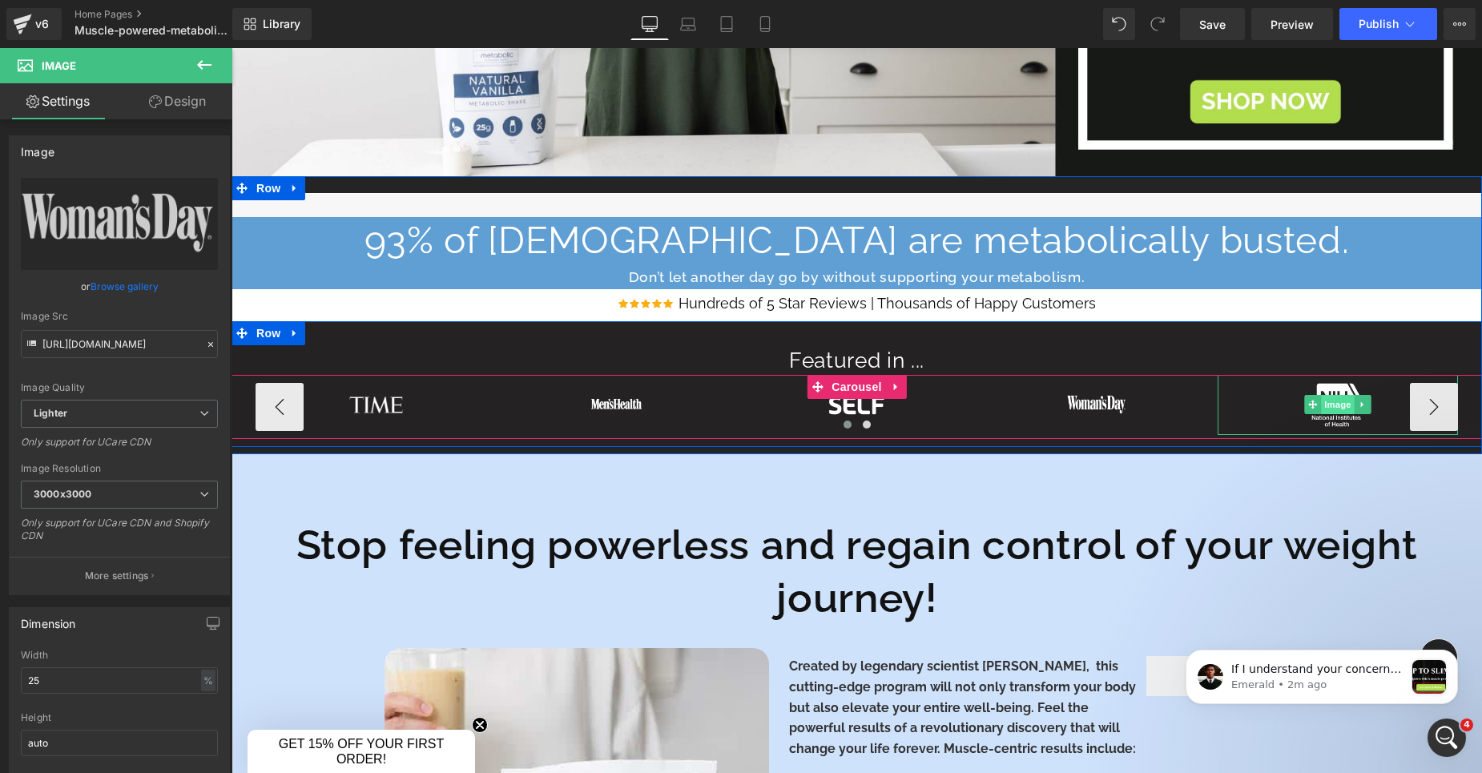
click at [1337, 403] on span "Image" at bounding box center [1338, 404] width 34 height 19
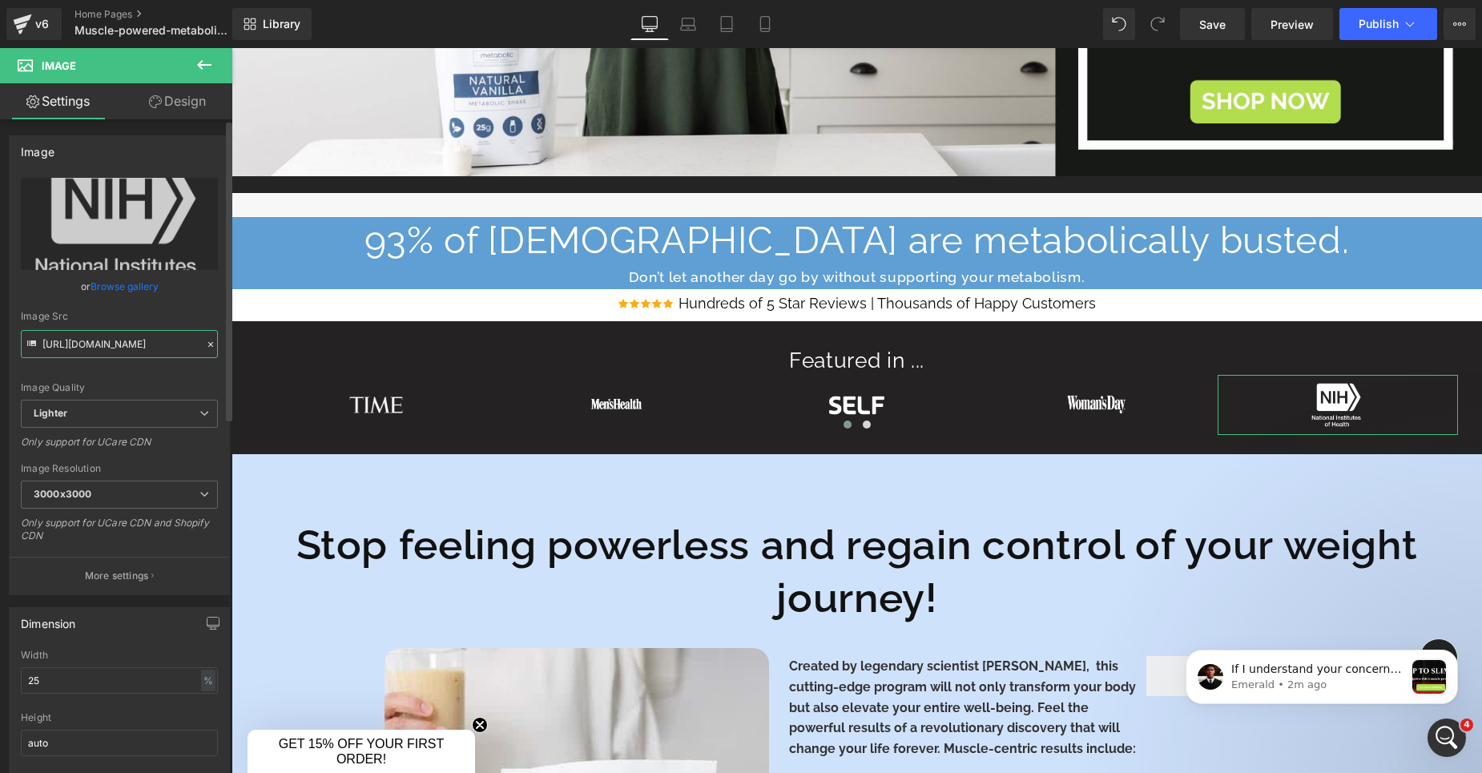
click at [95, 342] on input "[URL][DOMAIN_NAME]" at bounding box center [119, 344] width 197 height 28
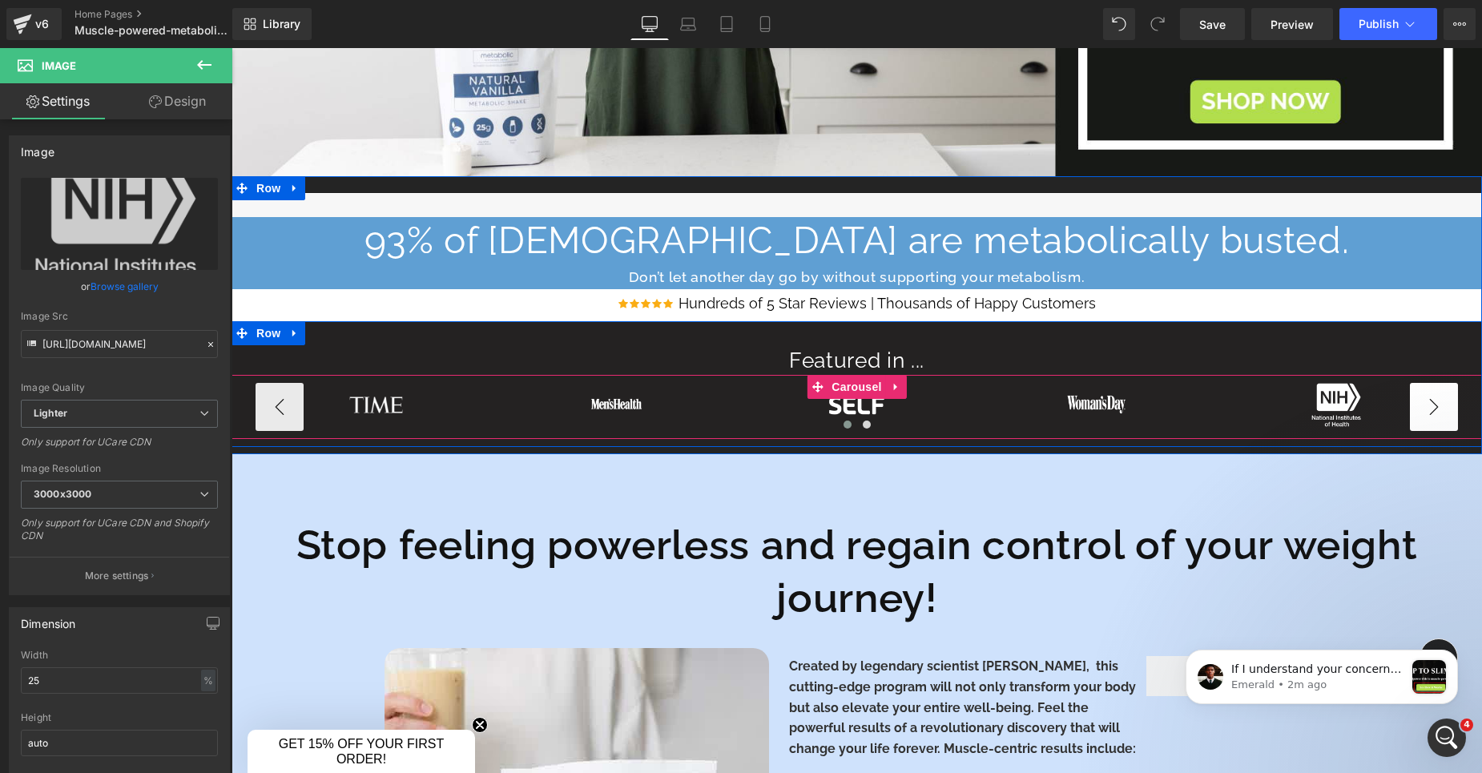
click at [1430, 404] on button "›" at bounding box center [1434, 407] width 48 height 48
click at [1331, 400] on span "Image" at bounding box center [1338, 405] width 34 height 19
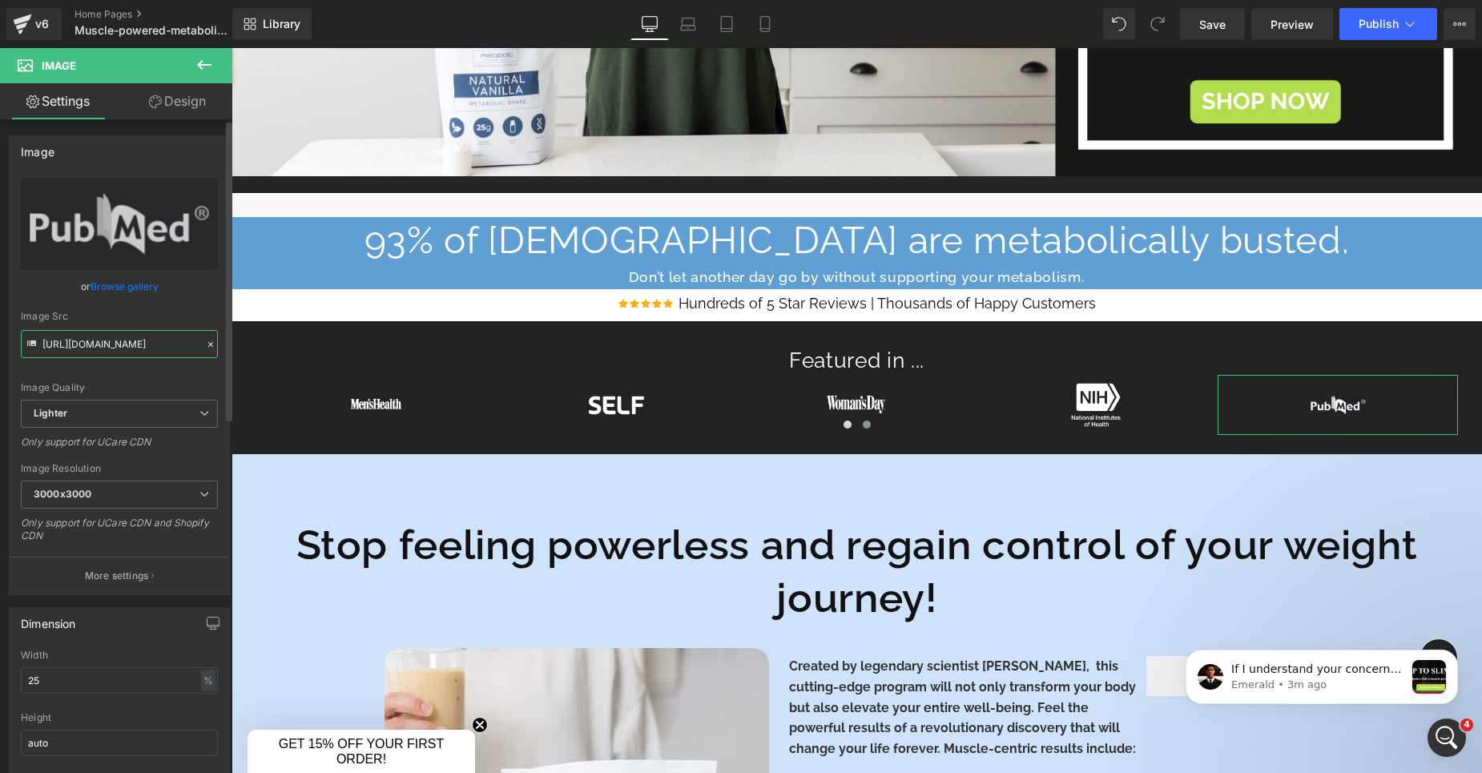
click at [130, 352] on input "[URL][DOMAIN_NAME]" at bounding box center [119, 344] width 197 height 28
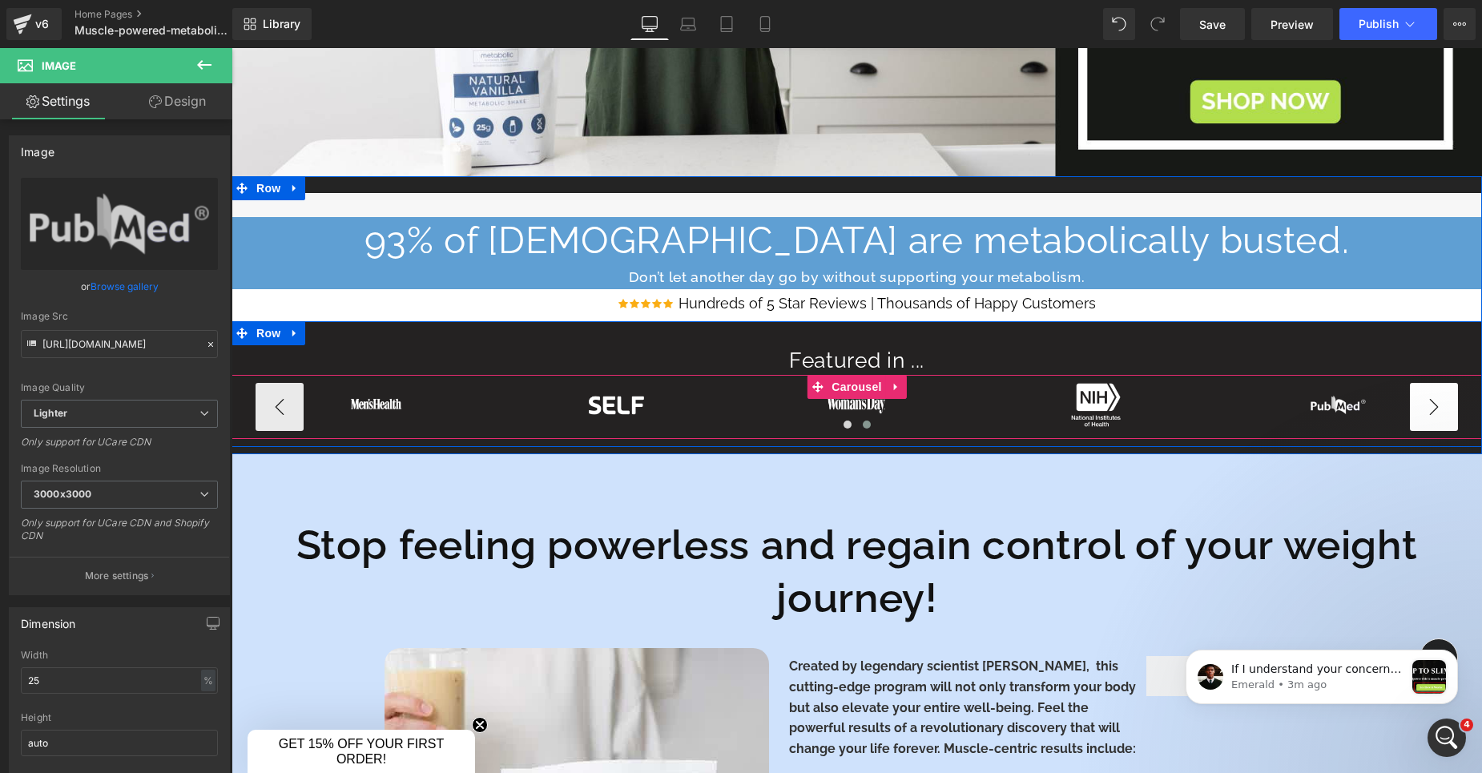
click at [1433, 403] on button "›" at bounding box center [1434, 407] width 48 height 48
click at [1431, 411] on button "›" at bounding box center [1434, 407] width 48 height 48
click at [272, 404] on button "‹" at bounding box center [280, 407] width 48 height 48
click at [270, 403] on button "‹" at bounding box center [280, 407] width 48 height 48
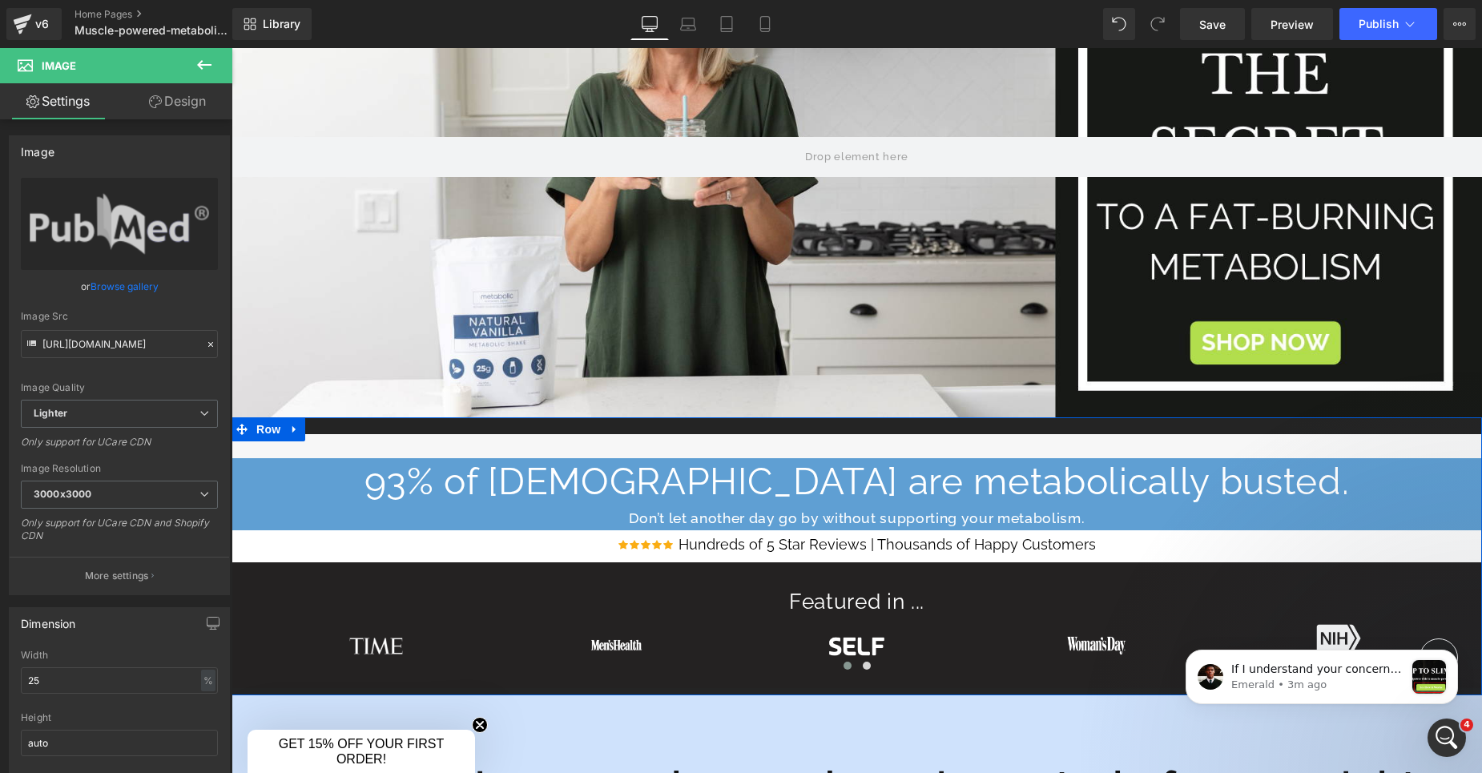
scroll to position [292, 0]
